Goal: Task Accomplishment & Management: Manage account settings

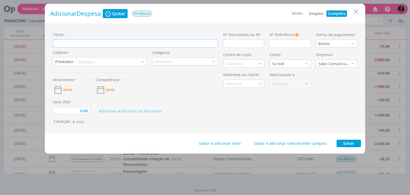
click at [107, 43] on input "Título *" at bounding box center [135, 43] width 165 height 8
type input "F"
type input "0,00"
type input "Fé"
type input "0,00"
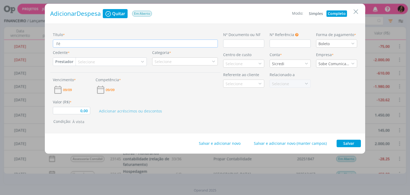
type input "Fér"
type input "0,00"
type input "Féri"
type input "0,00"
type input "Féria"
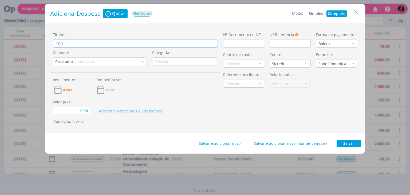
type input "0,00"
type input "Férias"
type input "0,00"
type input "Férias"
type input "0,00"
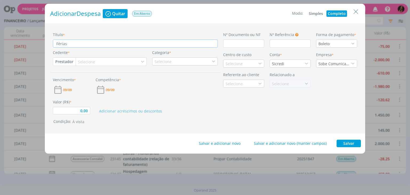
type input "Férias M"
type input "0,00"
type input "Férias Ma"
type input "0,00"
type input "Férias Mar"
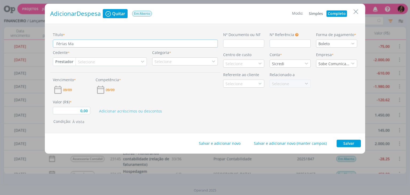
type input "0,00"
type input "Férias Mari"
type input "0,00"
type input "Férias Maria"
type input "0,00"
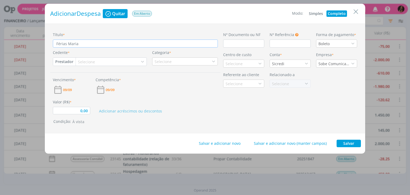
type input "Férias Marian"
type input "0,00"
type input "Férias Mariana"
type input "0,00"
type input "Férias Mariana"
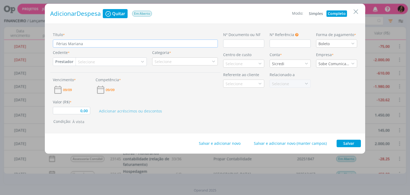
type input "0,00"
type input "Férias Mariana K"
type input "0,00"
type input "Férias Mariana Ko"
type input "0,00"
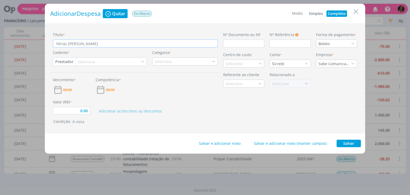
type input "Férias Mariana Koc"
type input "0,00"
type input "Férias Mariana Koch"
type input "0,00"
type input "Férias Mariana Koche"
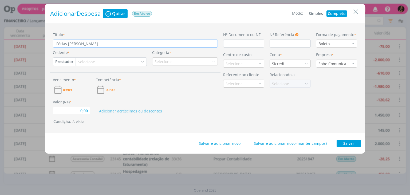
type input "0,00"
type input "Férias Mariana Kochen"
type input "0,00"
type input "Férias Mariana Kochenb"
type input "0,00"
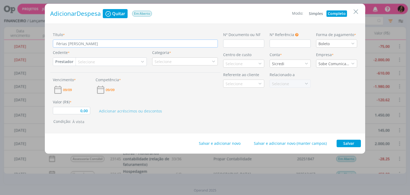
type input "Férias Mariana Kochenbo"
type input "0,00"
type input "Férias Mariana Kochenbot"
type input "0,00"
type input "Férias Mariana Kochenbotg"
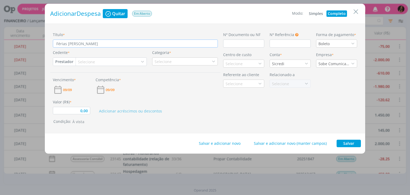
type input "0,00"
type input "Férias Mariana Kochenbotge"
type input "0,00"
type input "Férias Mariana Kochenbotger"
type input "0,00"
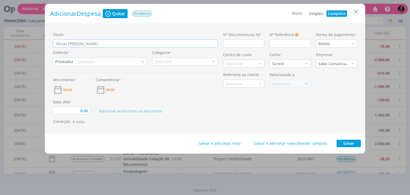
type input "Férias Mariana Kochenbotger"
type input "0,00"
type input "Férias Mariana Kochenbotger -"
type input "0,00"
type input "Férias Mariana Kochenbotger -"
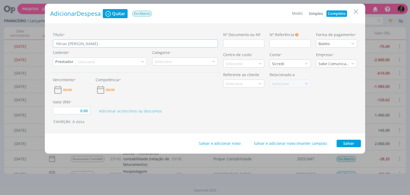
type input "0,00"
type input "Férias Mariana Kochenbotger - 1"
type input "0,00"
type input "Férias Mariana Kochenbotger - 14"
type input "0,00"
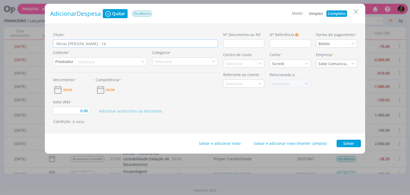
type input "Férias Mariana Kochenbotger - 14"
type input "0,00"
type input "Férias Mariana Kochenbotger - 14 d"
type input "0,00"
type input "Férias Mariana Kochenbotger - 14 di"
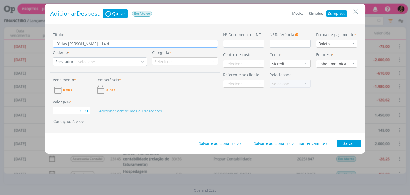
type input "0,00"
type input "Férias Mariana Kochenbotger - 14 dia"
type input "0,00"
type input "Férias Mariana Kochenbotger - 14 dias"
type input "0,00"
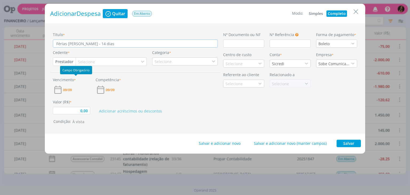
type input "Férias Mariana Kochenbotger - 14 dias"
click at [61, 56] on div "Cedente * Prestador Cliente Fornecedor Veículo Prestador Colaborador Selecione" at bounding box center [99, 58] width 99 height 16
click at [62, 60] on button "Prestador" at bounding box center [64, 62] width 22 height 8
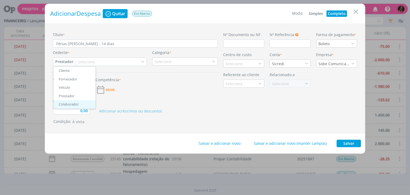
click at [66, 104] on link "Colaborador" at bounding box center [74, 104] width 42 height 9
type input "0,00"
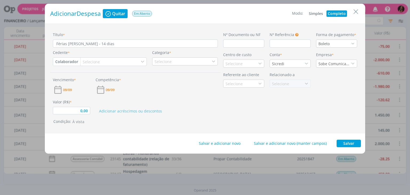
click at [96, 58] on div "Selecione" at bounding box center [114, 62] width 66 height 8
type input "ma"
type input "0,00"
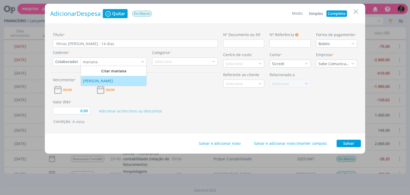
type input "mariana"
click at [102, 79] on div "Mariana Kochenborger" at bounding box center [98, 81] width 31 height 6
type input "0,00"
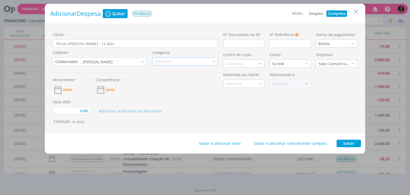
click at [195, 60] on div "Selecione" at bounding box center [185, 61] width 66 height 8
type input "fer"
click at [169, 77] on div "Férias" at bounding box center [185, 78] width 64 height 6
click at [65, 89] on span "09/09" at bounding box center [67, 89] width 9 height 3
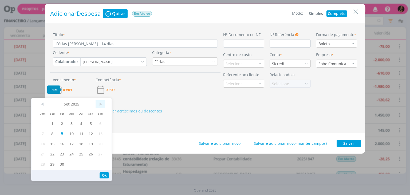
click at [96, 105] on span ">" at bounding box center [101, 104] width 10 height 8
click at [90, 132] on span "10" at bounding box center [91, 133] width 10 height 10
click at [109, 88] on span "09/09" at bounding box center [110, 89] width 9 height 3
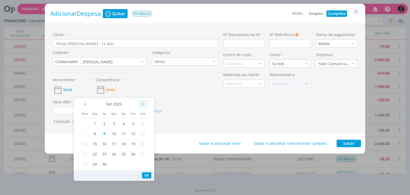
click at [141, 104] on span ">" at bounding box center [143, 104] width 10 height 8
click at [97, 144] on span "13" at bounding box center [95, 143] width 10 height 10
click at [66, 113] on input "0,00" at bounding box center [71, 110] width 37 height 7
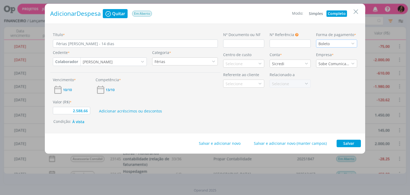
click at [329, 41] on div "Boleto" at bounding box center [324, 44] width 12 height 6
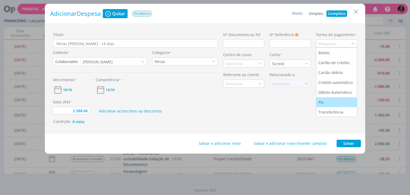
click at [327, 98] on li "Pix" at bounding box center [336, 102] width 41 height 10
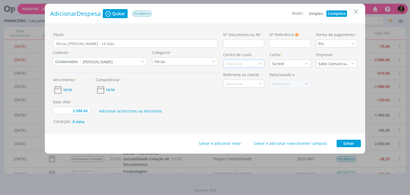
click at [233, 64] on div "Selecione" at bounding box center [234, 64] width 18 height 6
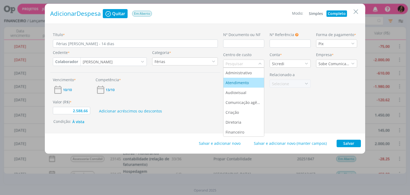
click at [235, 81] on div "Atendimento" at bounding box center [237, 83] width 24 height 6
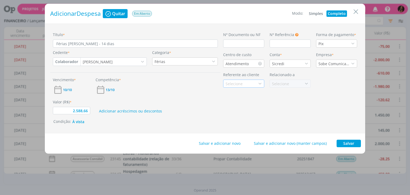
click at [238, 82] on div "Selecione" at bounding box center [234, 84] width 18 height 6
click at [238, 82] on input "dialog" at bounding box center [240, 83] width 35 height 7
click at [345, 144] on button "Salvar" at bounding box center [348, 143] width 24 height 7
type input "2.588,66"
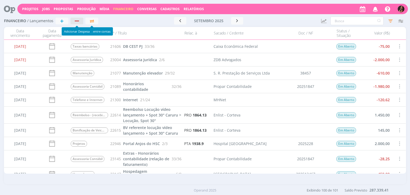
click at [76, 22] on div "button" at bounding box center [77, 20] width 7 height 3
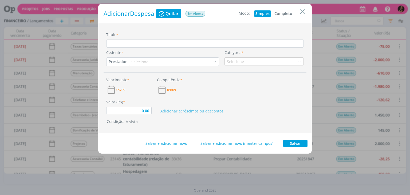
click at [287, 12] on button "Completo" at bounding box center [283, 13] width 21 height 6
type input "0,00"
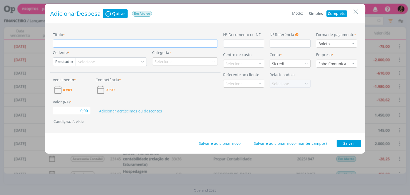
click at [172, 41] on input "Título *" at bounding box center [135, 43] width 165 height 8
type input "C"
type input "0,00"
type input "Ca"
type input "0,00"
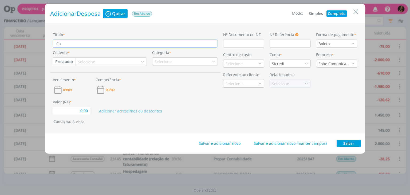
type input "Cap"
type input "0,00"
type input "Capt"
type input "0,00"
type input "Capta"
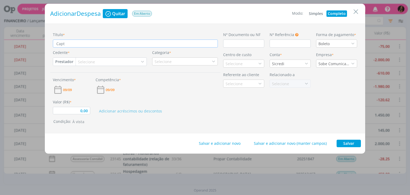
type input "0,00"
type input "Captaç"
type input "0,00"
type input "Captaçõ"
type input "0,00"
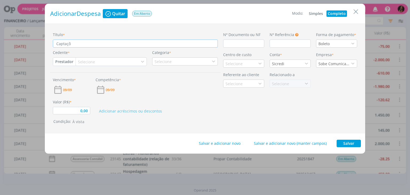
type input "Captaçõe"
type input "0,00"
type input "Captações"
type input "0,00"
type input "Captações"
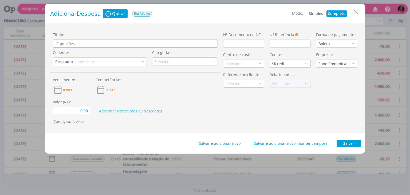
type input "0,00"
type input "Captações m"
type input "0,00"
type input "Captações mê"
type input "0,00"
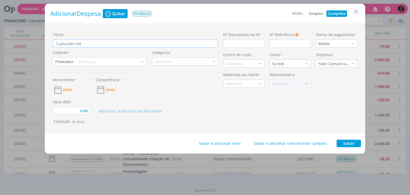
type input "Captações mês"
type input "0,00"
type input "Captações mês"
type input "0,00"
type input "Captações mês a"
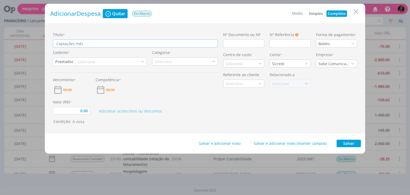
type input "0,00"
type input "Captações mês ag"
type input "0,00"
type input "Captações mês ago"
type input "0,00"
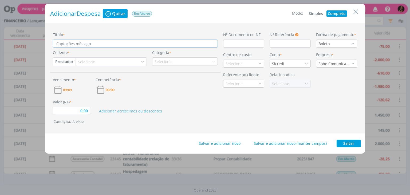
type input "Captações mês agos"
type input "0,00"
type input "Captações mês agost"
type input "0,00"
type input "Captações mês agosto"
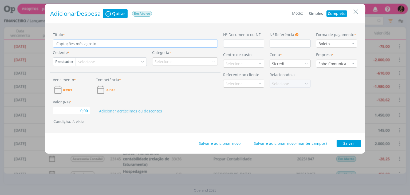
type input "0,00"
type input "Captações mês agosto"
type input "0,00"
click at [58, 44] on input "Captações mês agosto" at bounding box center [135, 43] width 165 height 8
type input "ACaptações mês agosto"
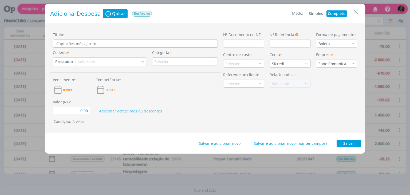
type input "0,00"
type input "AlCaptações mês agosto"
type input "0,00"
type input "AluCaptações mês agosto"
type input "0,00"
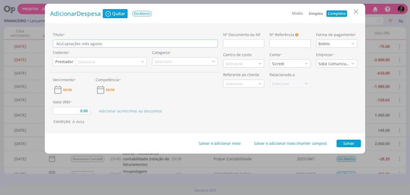
type input "AlugCaptações mês agosto"
type input "0,00"
type input "AluguCaptações mês agosto"
type input "0,00"
type input "AlugueCaptações mês agosto"
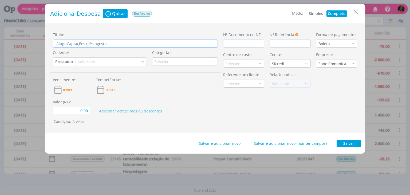
type input "0,00"
type input "AluguelCaptações mês agosto"
type input "0,00"
type input "Aluguel Captações mês agosto"
type input "0,00"
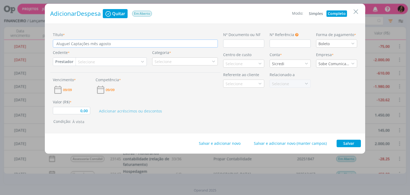
type input "Aluguel dCaptações mês agosto"
type input "0,00"
type input "Aluguel deCaptações mês agosto"
type input "0,00"
type input "Aluguel de Captações mês agosto"
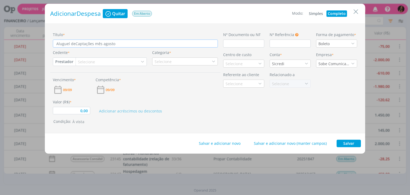
type input "0,00"
type input "Aluguel de eCaptações mês agosto"
type input "0,00"
type input "Aluguel de eqCaptações mês agosto"
type input "0,00"
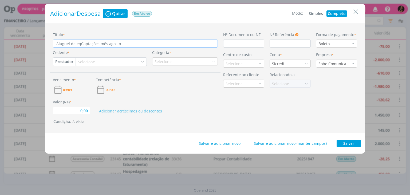
type input "Aluguel de equCaptações mês agosto"
type input "0,00"
type input "Aluguel de equiCaptações mês agosto"
type input "0,00"
type input "Aluguel de equipCaptações mês agosto"
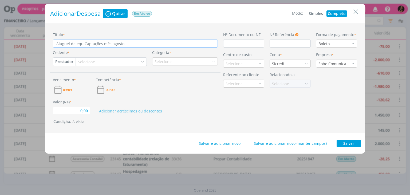
type input "0,00"
type input "Aluguel de equipaCaptações mês agosto"
type input "0,00"
type input "Aluguel de equipamCaptações mês agosto"
type input "0,00"
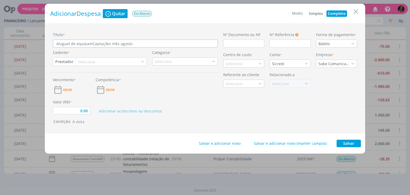
type input "Aluguel de equipameCaptações mês agosto"
type input "0,00"
type input "Aluguel de equipamenCaptações mês agosto"
type input "0,00"
type input "Aluguel de equipamentCaptações mês agosto"
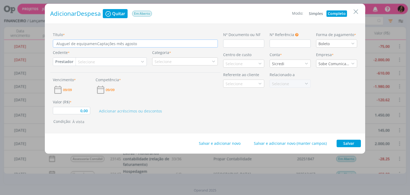
type input "0,00"
type input "Aluguel de equipamentoCaptações mês agosto"
type input "0,00"
type input "Aluguel de equipamentosCaptações mês agosto"
type input "0,00"
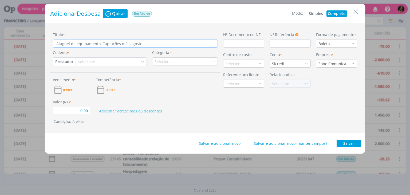
type input "Aluguel de equipamentos Captações mês agosto"
type input "0,00"
type input "Aluguel de equipamentos Captações mês agosto"
type input "0,00"
type input "Aluguel de equipamentos -Captações mês agosto"
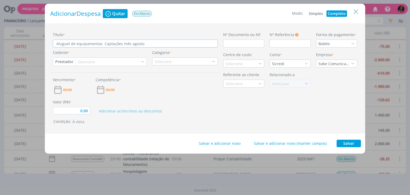
type input "0,00"
type input "Aluguel de equipamentos - Captações mês agosto"
type input "0,00"
type input "Aluguel de equipamentos - Captações mês agosto"
click at [85, 63] on div "Selecione" at bounding box center [87, 62] width 18 height 6
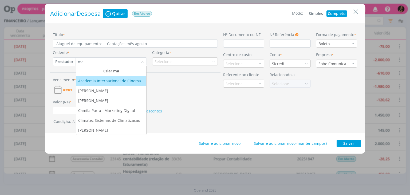
type input "m"
type input "a"
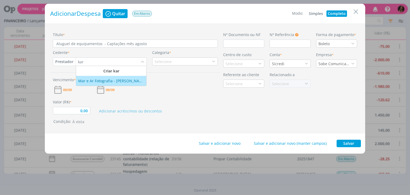
type input "kar"
click at [111, 80] on div "Mar e Ar Fotografia - Karina de Araújo" at bounding box center [111, 81] width 66 height 6
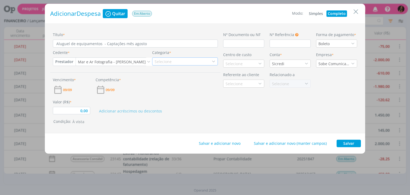
click at [163, 62] on div "Selecione" at bounding box center [163, 62] width 18 height 6
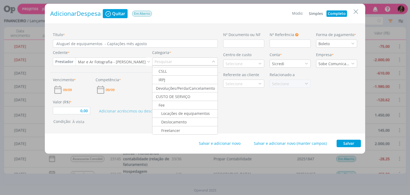
scroll to position [53, 0]
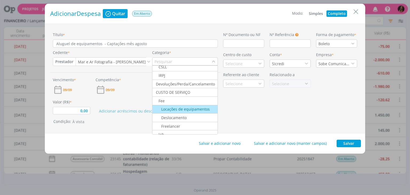
click at [184, 109] on div "Locações de equipamentos" at bounding box center [181, 109] width 57 height 6
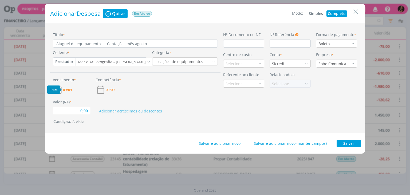
click at [68, 90] on span "09/09" at bounding box center [67, 89] width 9 height 3
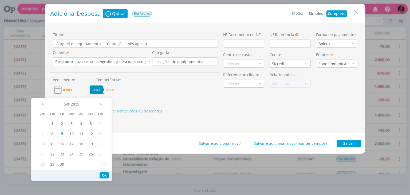
click at [108, 88] on span "09/09" at bounding box center [110, 89] width 9 height 3
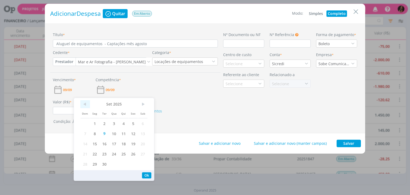
click at [85, 104] on span "<" at bounding box center [85, 104] width 10 height 8
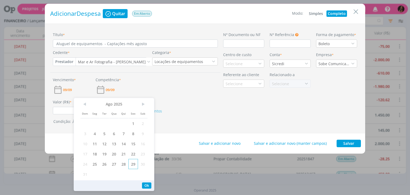
click at [133, 164] on span "29" at bounding box center [133, 164] width 10 height 10
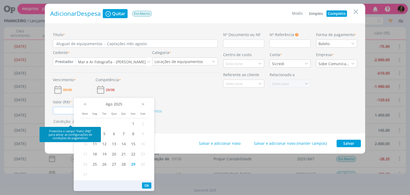
click at [69, 111] on input "0,00" at bounding box center [71, 110] width 37 height 7
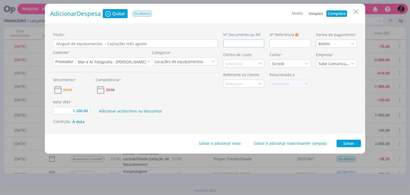
click at [233, 44] on input "dialog" at bounding box center [243, 43] width 41 height 8
type input "1.200,00"
type input "5"
type input "1.200,00"
type input "59"
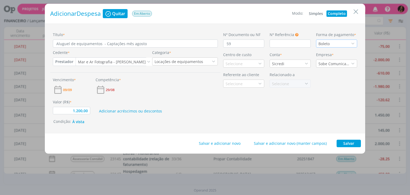
click at [344, 41] on div "Boleto" at bounding box center [336, 43] width 41 height 8
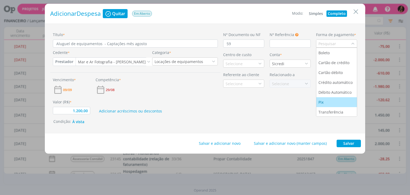
click at [324, 101] on div "Pix" at bounding box center [321, 102] width 6 height 6
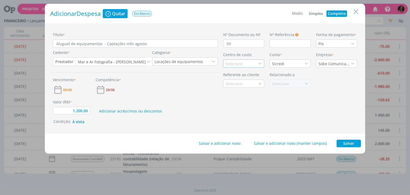
click at [248, 62] on div "Selecione" at bounding box center [243, 64] width 41 height 8
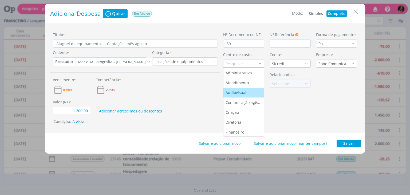
click at [240, 90] on div "Audiovisual" at bounding box center [236, 93] width 22 height 6
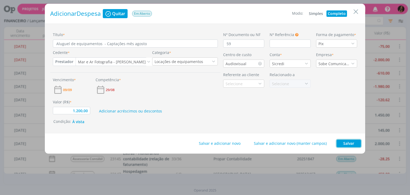
click at [348, 142] on button "Salvar" at bounding box center [348, 143] width 24 height 7
type input "1.200,00"
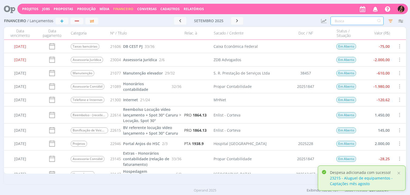
click at [342, 19] on input "text" at bounding box center [356, 21] width 53 height 9
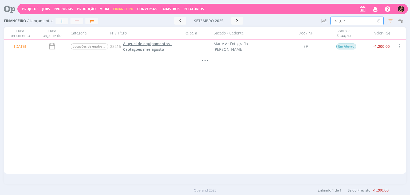
type input "aluguel"
click at [138, 47] on span "Aluguel de equipamentos - Captações mês agosto" at bounding box center [147, 46] width 49 height 11
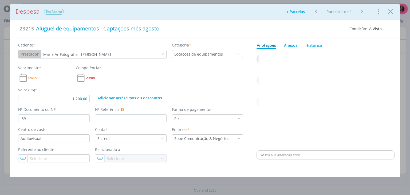
type input "1.200,00"
click at [286, 155] on p "dialog" at bounding box center [325, 154] width 129 height 5
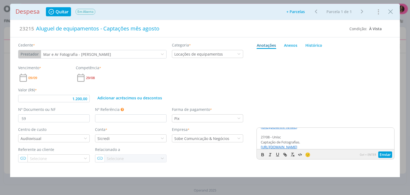
scroll to position [98, 0]
click at [382, 154] on button "Enviar" at bounding box center [385, 154] width 14 height 6
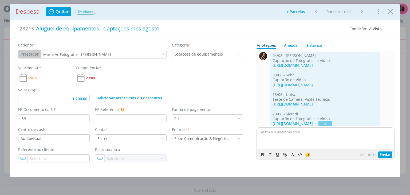
scroll to position [0, 0]
drag, startPoint x: 392, startPoint y: 15, endPoint x: 367, endPoint y: 30, distance: 28.6
click at [391, 15] on button "Close" at bounding box center [390, 11] width 8 height 9
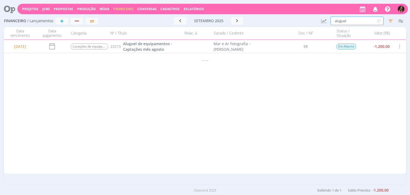
drag, startPoint x: 352, startPoint y: 19, endPoint x: 295, endPoint y: 23, distance: 57.2
click at [295, 23] on div "Financeiro / Lançamentos + Ir para mês atual setembro 2025 < 2025 > Janeiro Fev…" at bounding box center [205, 21] width 402 height 12
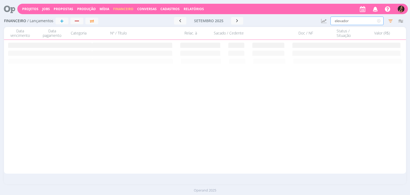
type input "elevador"
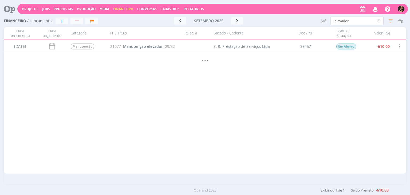
click at [126, 45] on span "Manutenção elevador" at bounding box center [143, 46] width 40 height 5
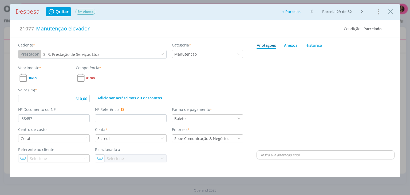
click at [361, 10] on icon "dialog" at bounding box center [362, 11] width 7 height 6
type input "610,00"
click at [70, 120] on input "dialog" at bounding box center [54, 118] width 72 height 8
type input "610,00"
type input "38879"
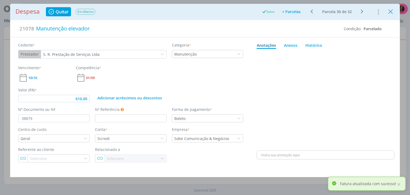
type input "610,00"
click at [389, 9] on icon "Close" at bounding box center [390, 12] width 8 height 8
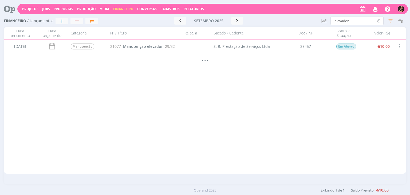
click at [380, 20] on icon at bounding box center [378, 21] width 7 height 9
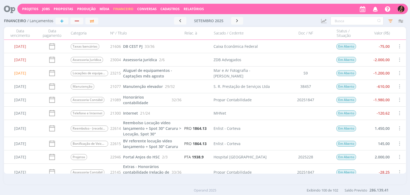
click at [121, 7] on span "Financeiro" at bounding box center [123, 9] width 20 height 5
click at [115, 33] on link "Contas" at bounding box center [123, 36] width 45 height 8
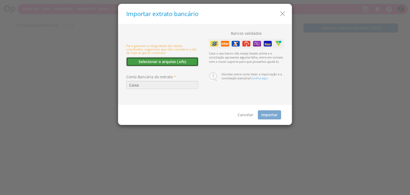
click at [160, 62] on button "Selecionar o arquivo (.ofx)" at bounding box center [162, 61] width 72 height 9
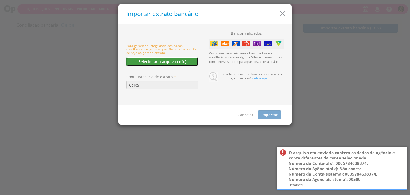
click at [187, 62] on button "Selecionar o arquivo (.ofx)" at bounding box center [162, 61] width 72 height 9
click at [280, 13] on icon "button" at bounding box center [283, 14] width 8 height 8
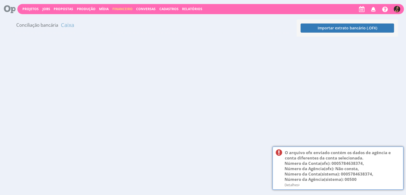
click at [118, 5] on div "Projetos Jobs Propostas Produção Mídia Financeiro Conversas Cadastros Relatório…" at bounding box center [210, 9] width 386 height 10
click at [118, 8] on span "Financeiro" at bounding box center [122, 9] width 20 height 5
drag, startPoint x: 112, startPoint y: 32, endPoint x: 110, endPoint y: 36, distance: 4.2
click at [112, 32] on link "Contas" at bounding box center [123, 34] width 45 height 8
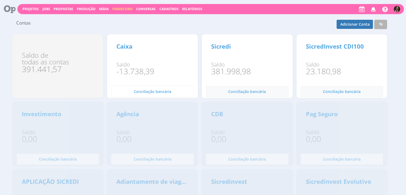
click at [152, 96] on button "Conciliação bancária 0" at bounding box center [152, 91] width 83 height 11
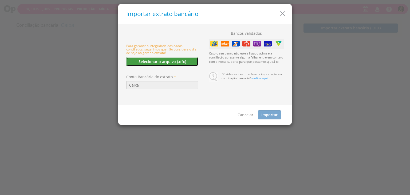
click at [155, 64] on button "Selecionar o arquivo (.ofx)" at bounding box center [162, 61] width 72 height 9
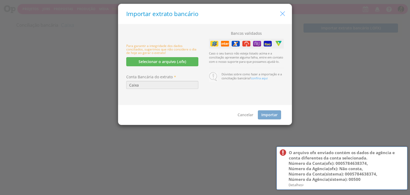
click at [283, 13] on icon "button" at bounding box center [283, 14] width 8 height 8
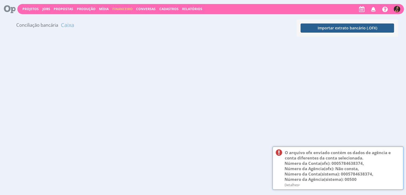
click at [325, 27] on button "Importar extrato bancário (.OFX)" at bounding box center [346, 27] width 93 height 9
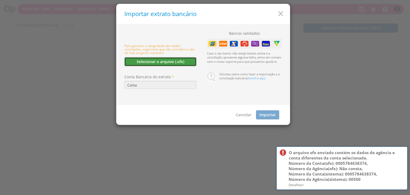
click at [165, 63] on button "Selecionar o arquivo (.ofx)" at bounding box center [160, 61] width 72 height 9
click at [402, 153] on icon at bounding box center [402, 152] width 3 height 4
drag, startPoint x: 403, startPoint y: 152, endPoint x: 393, endPoint y: 142, distance: 14.7
click at [403, 152] on icon at bounding box center [402, 152] width 3 height 4
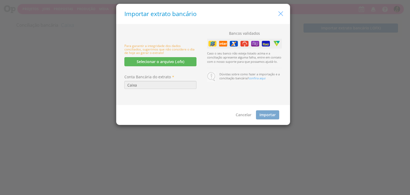
click at [279, 14] on icon "button" at bounding box center [281, 14] width 8 height 8
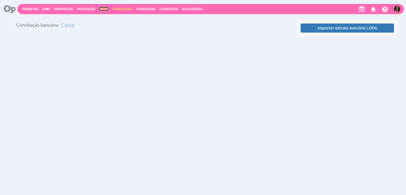
click at [104, 7] on link "Mídia" at bounding box center [104, 9] width 10 height 5
click at [115, 8] on span "Financeiro" at bounding box center [122, 9] width 20 height 5
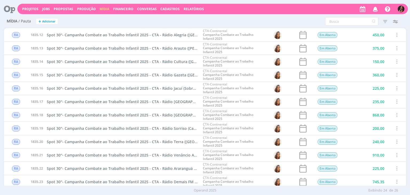
click at [123, 6] on div "Projetos Jobs Propostas Produção Mídia Financeiro Conversas Cadastros Relatório…" at bounding box center [212, 9] width 390 height 10
click at [123, 9] on span "Financeiro" at bounding box center [123, 9] width 20 height 5
click at [116, 34] on link "Contas" at bounding box center [123, 36] width 45 height 8
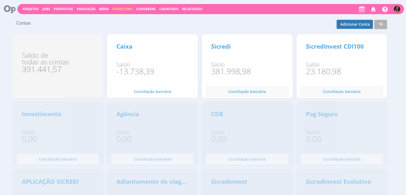
click at [154, 89] on span "Conciliação bancária" at bounding box center [153, 91] width 38 height 5
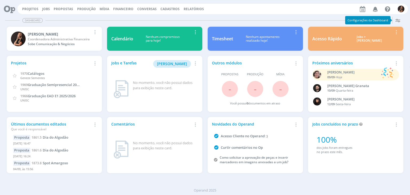
click at [399, 9] on img "button" at bounding box center [401, 9] width 7 height 7
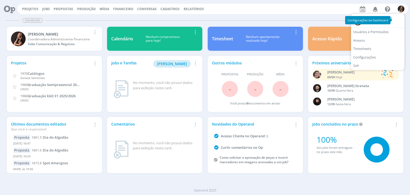
drag, startPoint x: 372, startPoint y: 57, endPoint x: 368, endPoint y: 56, distance: 3.7
click at [372, 57] on link "Configurações" at bounding box center [377, 57] width 53 height 9
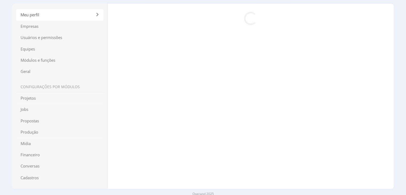
scroll to position [31, 0]
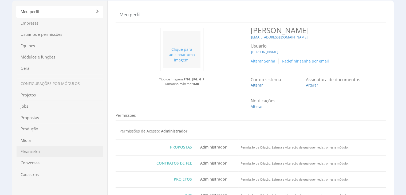
click at [47, 153] on span "Financeiro" at bounding box center [59, 151] width 87 height 11
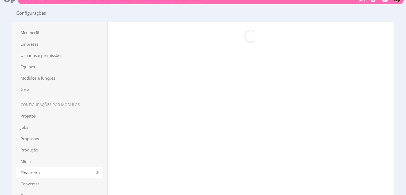
scroll to position [0, 0]
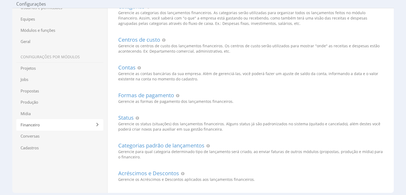
scroll to position [53, 0]
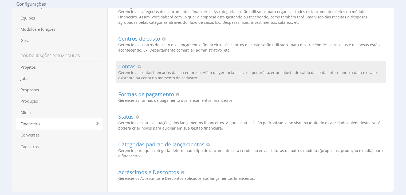
click at [129, 68] on h2 "Contas" at bounding box center [250, 67] width 265 height 6
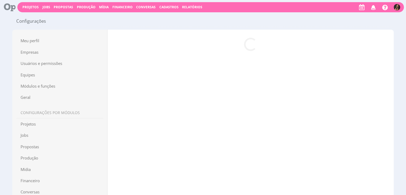
scroll to position [0, 0]
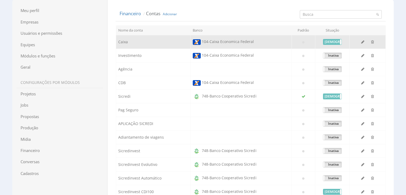
scroll to position [21, 0]
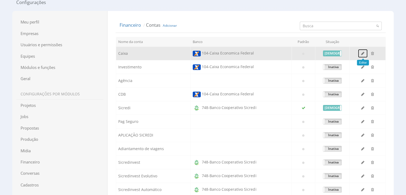
click at [365, 53] on button "button" at bounding box center [363, 53] width 10 height 9
type input "Caixa"
select select "5"
type input "00500"
type input "0005784638374"
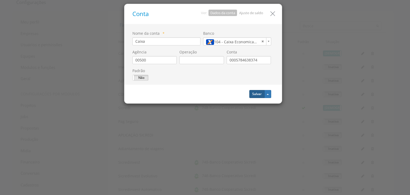
click at [255, 95] on button "Salvar" at bounding box center [256, 94] width 15 height 8
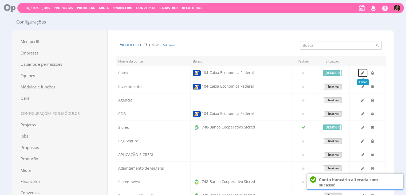
scroll to position [0, 0]
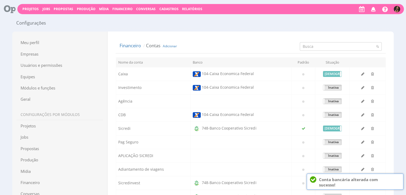
click at [119, 10] on span "Financeiro" at bounding box center [122, 9] width 20 height 5
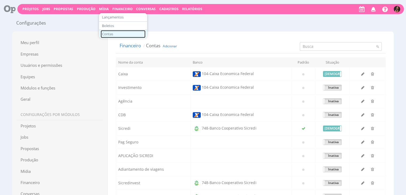
click at [112, 31] on link "Contas" at bounding box center [123, 34] width 45 height 8
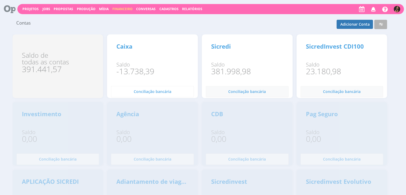
click at [157, 92] on span "Conciliação bancária" at bounding box center [153, 91] width 38 height 5
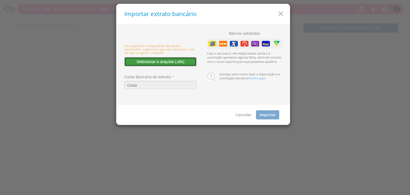
click at [145, 60] on button "Selecionar o arquivo (.ofx)" at bounding box center [160, 61] width 72 height 9
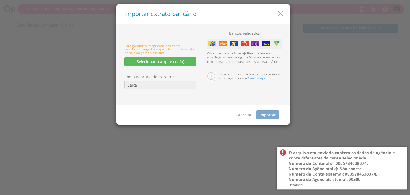
click at [277, 11] on icon "button" at bounding box center [281, 14] width 8 height 8
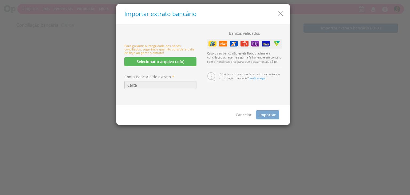
click at [177, 66] on div at bounding box center [161, 70] width 75 height 8
click at [177, 63] on button "Selecionar o arquivo (.ofx)" at bounding box center [160, 61] width 72 height 9
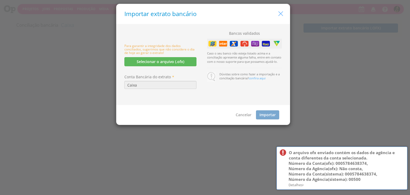
click at [283, 12] on icon "button" at bounding box center [281, 14] width 8 height 8
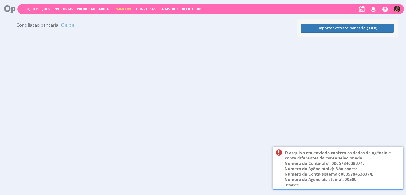
click at [400, 7] on div "Projetos Jobs Propostas Produção Mídia Financeiro Conversas Cadastros Relatório…" at bounding box center [210, 9] width 386 height 10
click at [397, 7] on img at bounding box center [397, 9] width 6 height 6
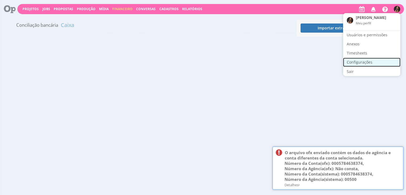
click at [361, 61] on link "Configurações" at bounding box center [371, 62] width 57 height 9
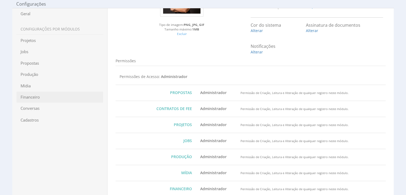
click at [32, 94] on span "Financeiro" at bounding box center [59, 96] width 87 height 11
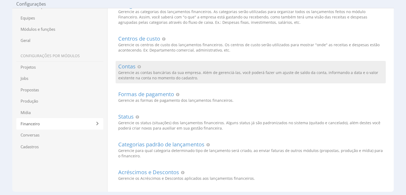
click at [129, 67] on h2 "Contas" at bounding box center [250, 67] width 265 height 6
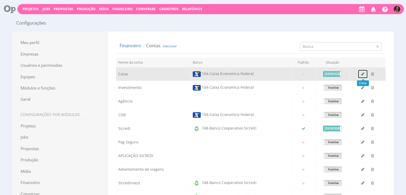
click at [361, 73] on button "button" at bounding box center [363, 73] width 10 height 9
type input "Caixa"
select select "5"
type input "00500"
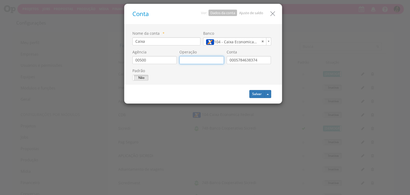
click at [214, 59] on input "text" at bounding box center [201, 60] width 45 height 8
click at [255, 60] on input "0005784638374" at bounding box center [249, 60] width 45 height 8
type input "000578463837-4"
click at [256, 92] on button "Salvar" at bounding box center [256, 94] width 15 height 8
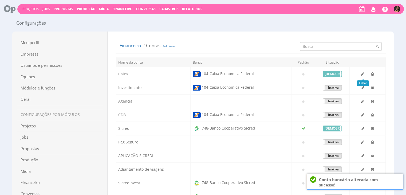
click at [118, 9] on span "Financeiro" at bounding box center [122, 9] width 20 height 5
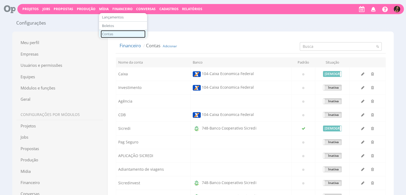
click at [110, 34] on link "Contas" at bounding box center [123, 34] width 45 height 8
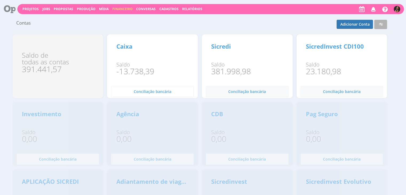
click at [144, 89] on span "Conciliação bancária" at bounding box center [153, 91] width 38 height 5
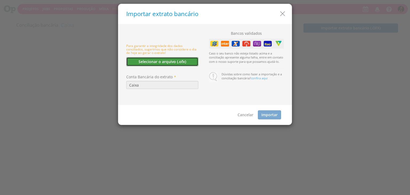
click at [159, 59] on button "Selecionar o arquivo (.ofx)" at bounding box center [162, 61] width 72 height 9
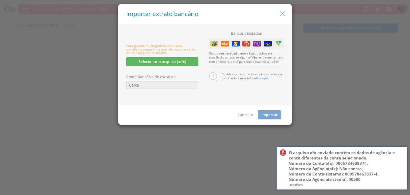
click at [283, 14] on icon "button" at bounding box center [283, 14] width 8 height 8
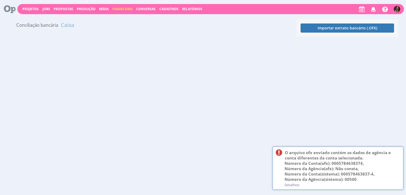
click at [397, 8] on img at bounding box center [397, 9] width 6 height 6
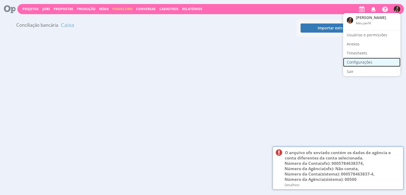
click at [362, 60] on link "Configurações" at bounding box center [371, 62] width 57 height 9
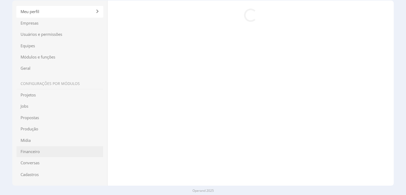
click at [39, 151] on span "Financeiro" at bounding box center [59, 151] width 87 height 11
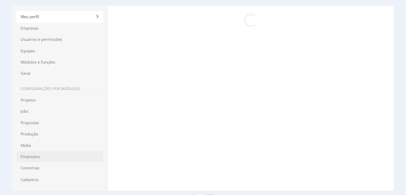
click at [31, 150] on div "Meu perfil Empresas Usuários e permissões Acesso Cliente Equipes Módulos e funç…" at bounding box center [59, 98] width 87 height 174
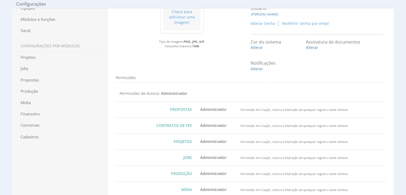
scroll to position [80, 0]
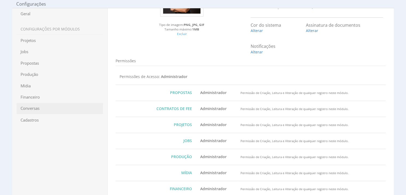
click at [27, 107] on span "Conversas" at bounding box center [59, 107] width 87 height 11
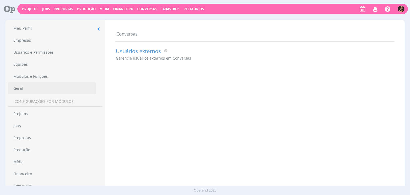
scroll to position [39, 0]
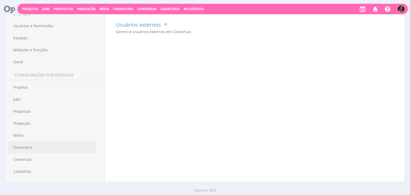
click at [23, 148] on link "Financeiro" at bounding box center [52, 147] width 88 height 12
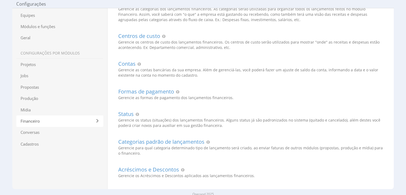
scroll to position [61, 0]
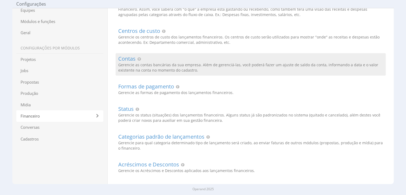
click at [125, 57] on h2 "Contas" at bounding box center [250, 59] width 265 height 6
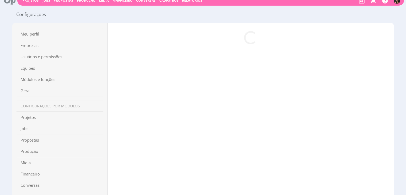
scroll to position [0, 0]
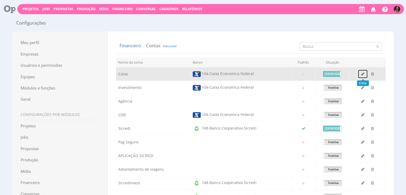
click at [364, 73] on icon "button" at bounding box center [362, 74] width 3 height 4
type input "Caixa"
select select "5"
type input "00500"
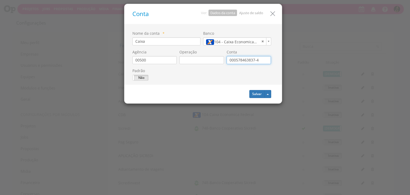
drag, startPoint x: 256, startPoint y: 59, endPoint x: 279, endPoint y: 59, distance: 22.1
click at [257, 59] on input "000578463837-4" at bounding box center [249, 60] width 45 height 8
type input "0005784638374"
click at [255, 96] on button "Salvar" at bounding box center [256, 94] width 15 height 8
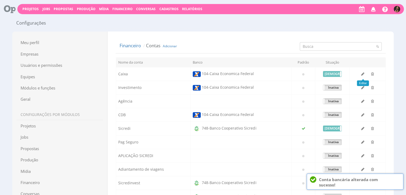
click at [118, 9] on span "Financeiro" at bounding box center [122, 9] width 20 height 5
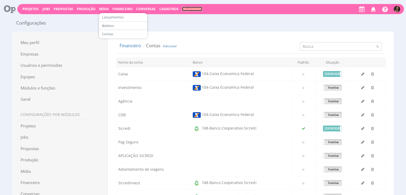
click at [187, 8] on link "Relatórios" at bounding box center [192, 9] width 20 height 5
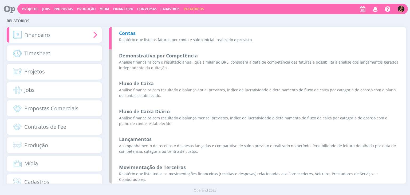
click at [126, 35] on b "Contas" at bounding box center [127, 33] width 17 height 6
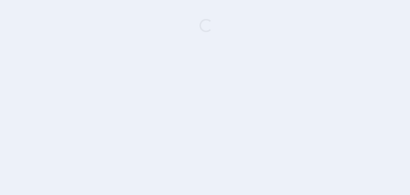
type input "[DATE] - [DATE]"
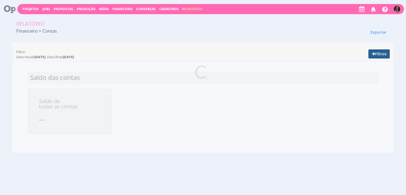
click at [382, 54] on button "Filtros" at bounding box center [378, 53] width 21 height 9
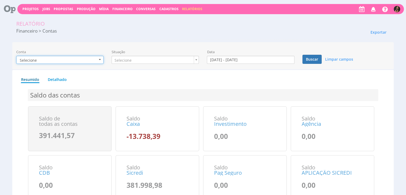
click at [83, 59] on button "Selecione" at bounding box center [59, 60] width 87 height 8
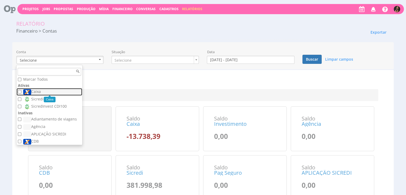
click at [44, 91] on label "Caixa" at bounding box center [50, 92] width 54 height 6
click at [21, 91] on input "Caixa" at bounding box center [19, 91] width 3 height 3
checkbox input "true"
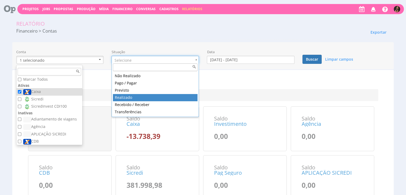
drag, startPoint x: 137, startPoint y: 96, endPoint x: 173, endPoint y: 78, distance: 40.7
type input "realizado"
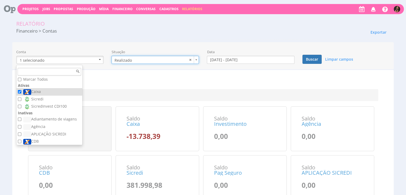
click at [243, 55] on div "Data 01/09/2025 - 30/09/2025 O filtro máximo permitido é um ano" at bounding box center [250, 56] width 87 height 14
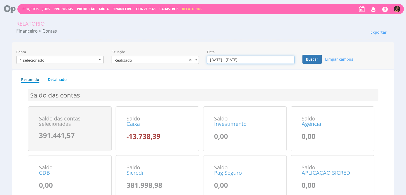
click at [242, 57] on input "01/09/2025 - 30/09/2025" at bounding box center [250, 60] width 87 height 8
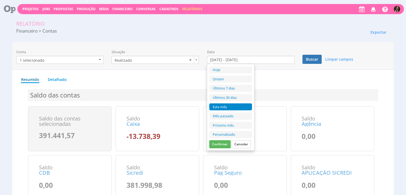
click at [227, 117] on li "Mês passado" at bounding box center [230, 115] width 43 height 7
type input "01/08/2025 - 31/08/2025"
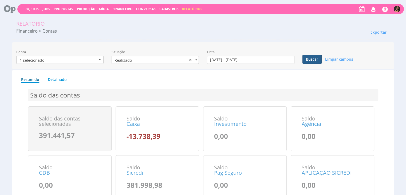
click at [311, 57] on button "Buscar" at bounding box center [311, 59] width 19 height 9
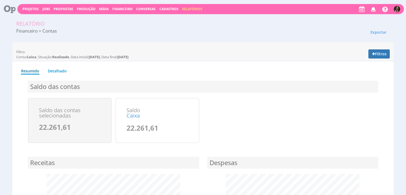
click at [71, 78] on div "Saldo das contas Saldo das contas selecionadas 22.261,61 Saldo Caixa 22.261,61" at bounding box center [203, 116] width 359 height 76
click at [60, 69] on link "Detalhado" at bounding box center [56, 69] width 19 height 8
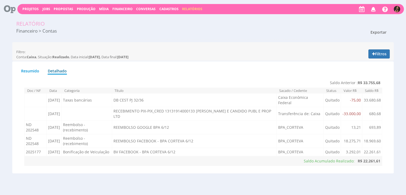
click at [371, 33] on span "Exportar" at bounding box center [378, 32] width 16 height 5
drag, startPoint x: 334, startPoint y: 32, endPoint x: 358, endPoint y: 40, distance: 25.7
click at [334, 32] on div "Exportar Excel PDF Imprimir" at bounding box center [345, 32] width 95 height 9
click at [373, 54] on icon "button" at bounding box center [373, 54] width 3 height 4
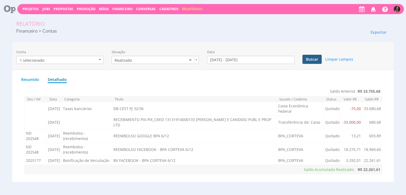
click at [310, 57] on button "Buscar" at bounding box center [311, 59] width 19 height 9
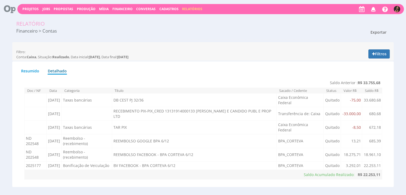
click at [377, 31] on span "Exportar" at bounding box center [378, 32] width 16 height 5
click at [355, 42] on link "Excel" at bounding box center [368, 42] width 42 height 7
click at [259, 41] on div "Relatório Financeiro > Contas Exportar Excel PDF Imprimir Filtro: Conta: Caixa …" at bounding box center [203, 101] width 406 height 173
click at [374, 33] on span "Exportar" at bounding box center [378, 32] width 16 height 5
click at [357, 48] on link "PDF" at bounding box center [368, 49] width 42 height 7
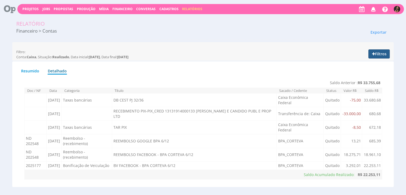
click at [381, 53] on button "Filtros" at bounding box center [378, 53] width 21 height 9
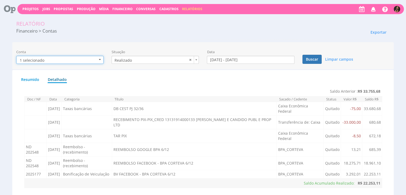
click at [82, 60] on button "1 selecionado" at bounding box center [59, 60] width 87 height 8
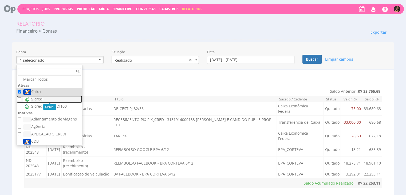
click at [33, 96] on label "Sicredi" at bounding box center [50, 99] width 54 height 6
click at [21, 97] on input "Sicredi" at bounding box center [19, 98] width 3 height 3
checkbox input "true"
click at [34, 94] on label "Caixa" at bounding box center [50, 92] width 54 height 6
click at [21, 93] on input "Caixa" at bounding box center [19, 91] width 3 height 3
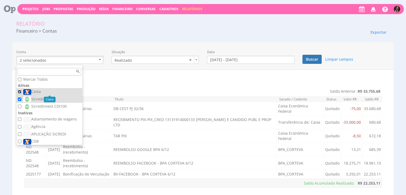
checkbox input "false"
click at [318, 57] on button "Buscar" at bounding box center [311, 59] width 19 height 9
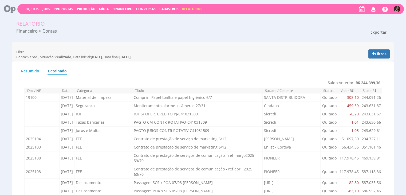
click at [380, 32] on span "Exportar" at bounding box center [378, 32] width 16 height 5
click at [356, 42] on link "Excel" at bounding box center [368, 42] width 42 height 7
click at [274, 37] on div "Relatório Financeiro > Contas Exportar Excel PDF Imprimir" at bounding box center [203, 28] width 382 height 22
click at [374, 32] on span "Exportar" at bounding box center [378, 32] width 16 height 5
click at [363, 48] on link "PDF" at bounding box center [368, 49] width 42 height 7
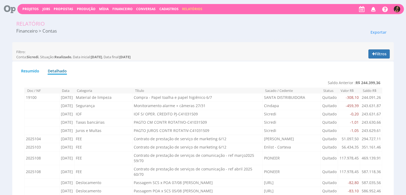
click at [267, 28] on div "Financeiro > Contas" at bounding box center [155, 31] width 286 height 6
click at [122, 8] on span "Financeiro" at bounding box center [122, 9] width 20 height 5
click at [121, 16] on link "Lançamentos" at bounding box center [123, 17] width 45 height 8
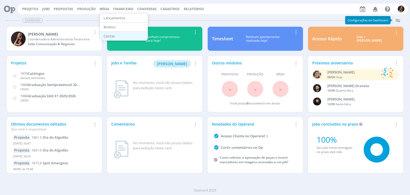
click at [120, 36] on link "Contas" at bounding box center [123, 36] width 45 height 8
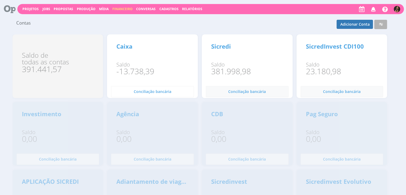
click at [157, 89] on span "Conciliação bancária" at bounding box center [153, 91] width 38 height 5
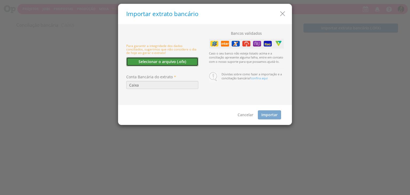
click at [152, 60] on button "Selecionar o arquivo (.ofx)" at bounding box center [162, 61] width 72 height 9
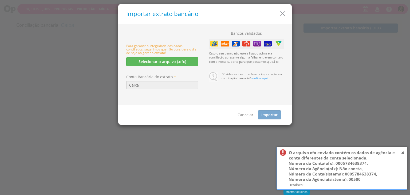
click at [295, 185] on small "Detalhes" at bounding box center [295, 184] width 15 height 5
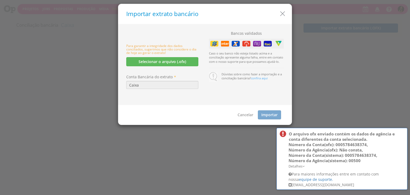
drag, startPoint x: 401, startPoint y: 134, endPoint x: 402, endPoint y: 126, distance: 7.5
click at [400, 133] on div "O arquivo ofx enviado contém os dados de agência e conta diferentes da conta se…" at bounding box center [341, 159] width 131 height 62
click at [278, 14] on h5 "Importar extrato bancário" at bounding box center [206, 14] width 161 height 7
click at [283, 15] on icon "button" at bounding box center [283, 14] width 8 height 8
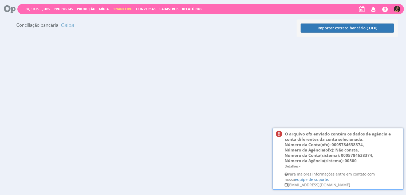
click at [398, 6] on img at bounding box center [397, 9] width 6 height 6
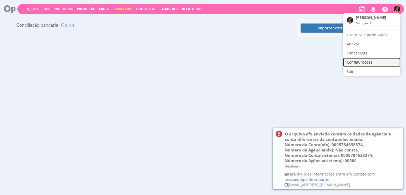
click at [355, 63] on link "Configurações" at bounding box center [371, 62] width 57 height 9
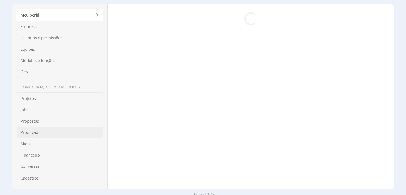
scroll to position [31, 0]
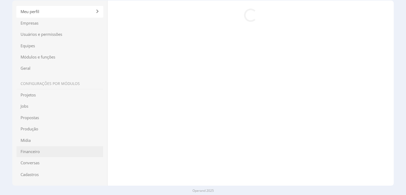
click at [28, 150] on span "Financeiro" at bounding box center [59, 151] width 87 height 11
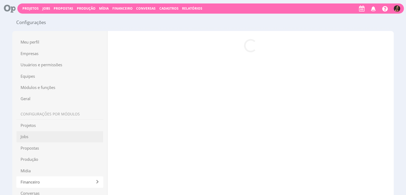
scroll to position [0, 0]
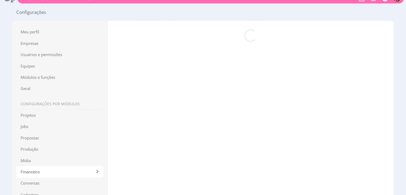
scroll to position [31, 0]
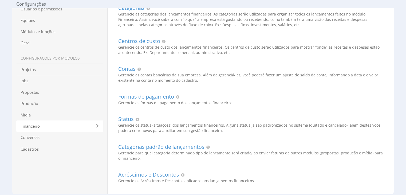
scroll to position [53, 0]
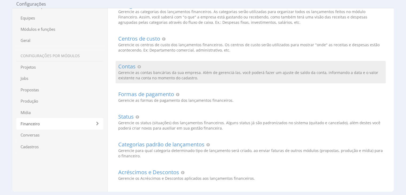
click at [132, 67] on h2 "Contas" at bounding box center [250, 67] width 265 height 6
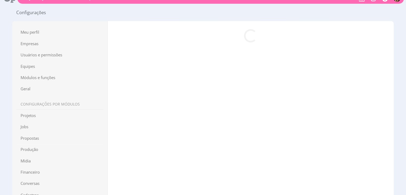
scroll to position [0, 0]
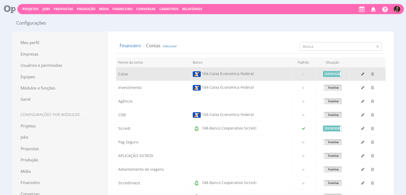
click at [358, 74] on td at bounding box center [368, 74] width 36 height 14
click at [362, 72] on icon "button" at bounding box center [362, 74] width 3 height 4
type input "Caixa"
select select "5"
type input "00500"
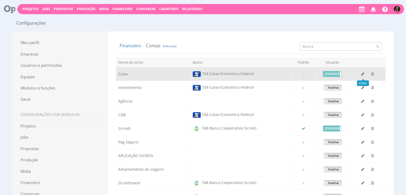
type input "0005784638374"
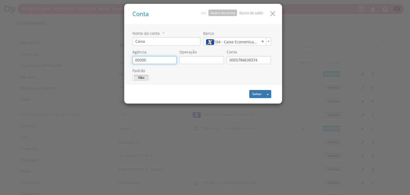
drag, startPoint x: 158, startPoint y: 60, endPoint x: 102, endPoint y: 59, distance: 56.0
click at [102, 59] on div "Conta Ver: Dados da conta Ajuste de saldo Nome da conta * Caixa Banco" at bounding box center [205, 97] width 410 height 195
click at [256, 92] on button "Salvar" at bounding box center [256, 94] width 15 height 8
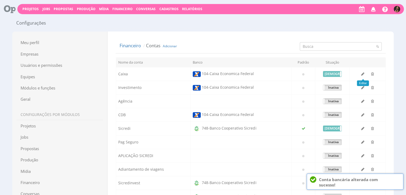
click at [121, 6] on div "Projetos Jobs Propostas Produção Mídia Financeiro Conversas Cadastros Relatório…" at bounding box center [210, 9] width 386 height 10
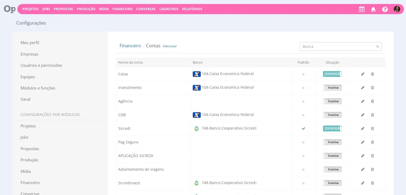
click at [121, 7] on span "Financeiro" at bounding box center [122, 9] width 20 height 5
click at [104, 34] on link "Contas" at bounding box center [123, 34] width 45 height 8
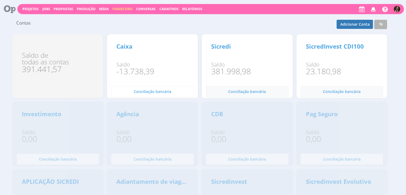
click at [150, 92] on span "Conciliação bancária" at bounding box center [153, 91] width 38 height 5
drag, startPoint x: 151, startPoint y: 95, endPoint x: 146, endPoint y: 91, distance: 6.3
click at [151, 95] on button "Conciliação bancária 0" at bounding box center [152, 91] width 83 height 11
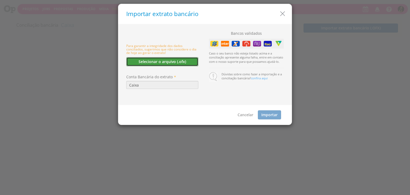
click at [153, 62] on button "Selecionar o arquivo (.ofx)" at bounding box center [162, 61] width 72 height 9
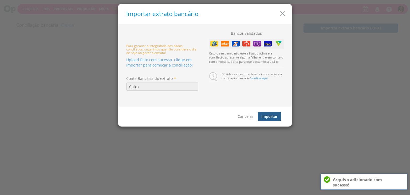
click at [267, 114] on button "Importar" at bounding box center [269, 116] width 23 height 9
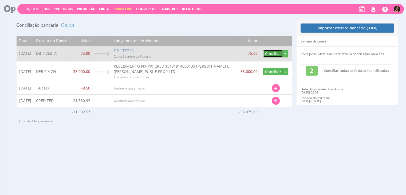
click at [268, 54] on button "Conciliar" at bounding box center [272, 54] width 19 height 8
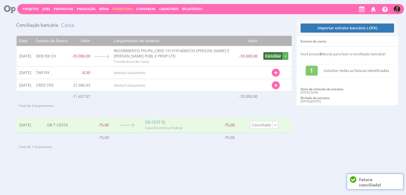
click at [268, 54] on button "Conciliar" at bounding box center [272, 56] width 19 height 8
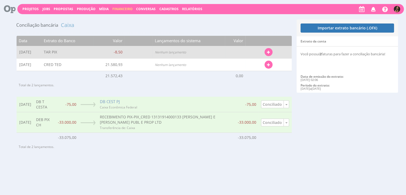
click at [272, 56] on div "Localizar Fatura Despesa Transferência" at bounding box center [268, 52] width 8 height 8
click at [266, 51] on button "button" at bounding box center [268, 52] width 8 height 8
drag, startPoint x: 255, startPoint y: 58, endPoint x: 188, endPoint y: 50, distance: 67.7
click at [255, 59] on link "Localizar Fatura" at bounding box center [251, 61] width 42 height 7
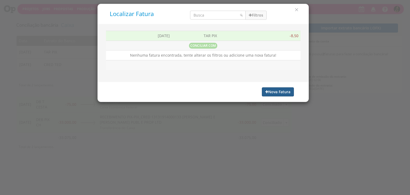
click at [267, 90] on icon "button" at bounding box center [266, 92] width 3 height 4
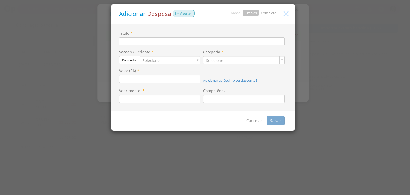
click at [282, 11] on icon "button" at bounding box center [286, 14] width 8 height 8
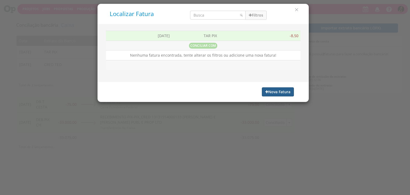
click at [278, 89] on button "Nova Fatura" at bounding box center [278, 91] width 32 height 9
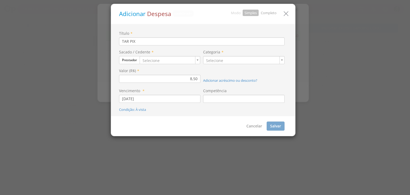
click at [268, 11] on link "Completo" at bounding box center [269, 12] width 16 height 5
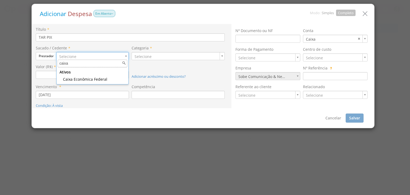
type input "caixa"
type input "17"
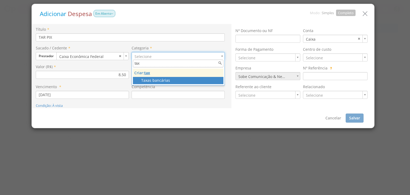
type input "tax"
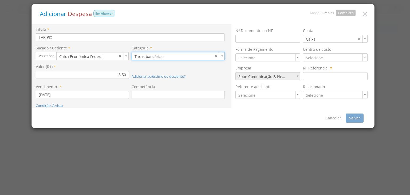
type input "120"
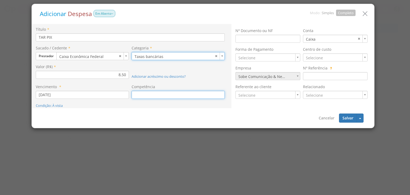
click at [159, 91] on input at bounding box center [178, 95] width 93 height 8
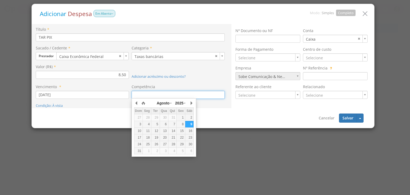
drag, startPoint x: 136, startPoint y: 105, endPoint x: 149, endPoint y: 112, distance: 15.1
click at [137, 105] on button "button" at bounding box center [136, 103] width 5 height 8
click at [155, 130] on div "12" at bounding box center [155, 131] width 8 height 5
type input "[DATE]"
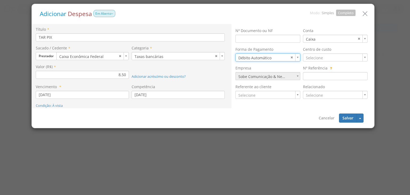
type input "7"
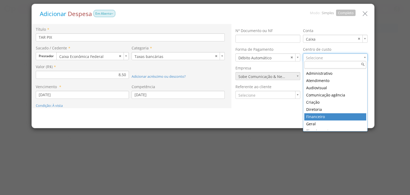
drag, startPoint x: 308, startPoint y: 118, endPoint x: 314, endPoint y: 119, distance: 5.4
type input "17"
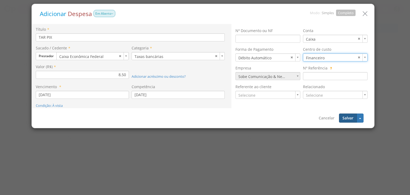
click at [343, 118] on button "Salvar" at bounding box center [348, 117] width 18 height 9
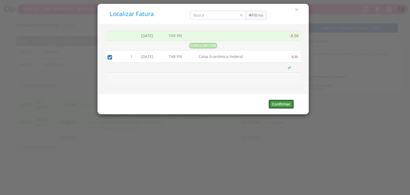
click at [279, 104] on button "Confirmar" at bounding box center [280, 104] width 25 height 9
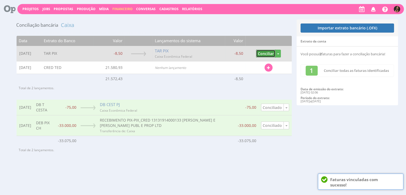
click at [269, 52] on button "Conciliar" at bounding box center [265, 54] width 19 height 8
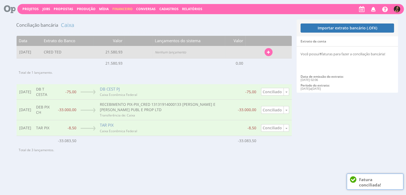
click at [269, 48] on button "button" at bounding box center [268, 52] width 8 height 8
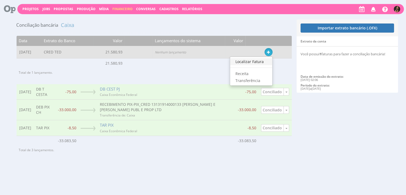
click at [261, 61] on link "Localizar Fatura" at bounding box center [251, 61] width 42 height 7
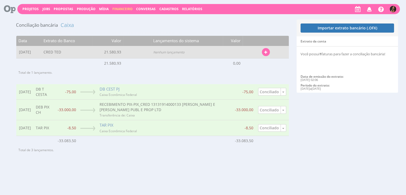
type input "[DATE] - [DATE]"
type input "19.422,84"
type input "23.739,02"
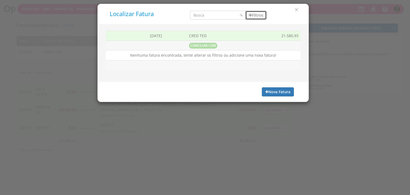
click at [256, 14] on button "Filtros" at bounding box center [255, 15] width 21 height 9
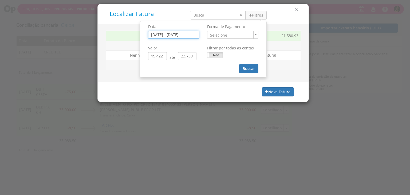
click at [185, 35] on input "[DATE] - [DATE]" at bounding box center [173, 35] width 51 height 8
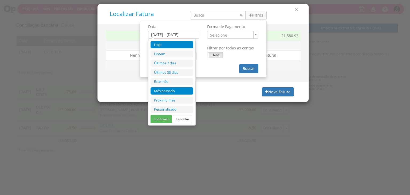
click at [173, 88] on li "Mês passado" at bounding box center [171, 90] width 43 height 7
type input "01/08/2025 - 31/08/2025"
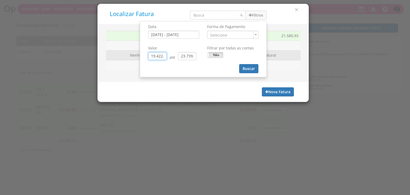
drag, startPoint x: 164, startPoint y: 57, endPoint x: 122, endPoint y: 51, distance: 42.8
click at [122, 51] on div "Localizar Fatura Filtros Data 01/08/2025 - 31/08/2025 Forma de Pagamento ." at bounding box center [202, 53] width 211 height 98
click at [166, 56] on div "0,84" at bounding box center [158, 56] width 21 height 8
click at [166, 56] on input "0,84" at bounding box center [157, 56] width 19 height 8
type input "0,00"
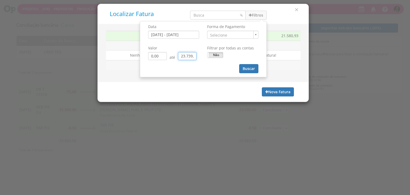
drag, startPoint x: 196, startPoint y: 55, endPoint x: 171, endPoint y: 56, distance: 25.6
click at [171, 56] on div "0,00 até 23.739,02" at bounding box center [173, 56] width 51 height 8
type input "0,02"
type input "0,00"
click at [193, 56] on input "0,02" at bounding box center [187, 56] width 19 height 8
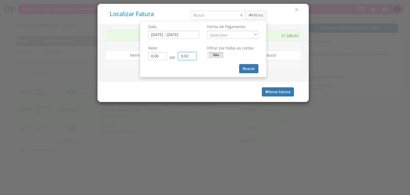
type input "0,00"
click at [213, 19] on input "search" at bounding box center [218, 15] width 56 height 9
click at [213, 15] on input "search" at bounding box center [218, 15] width 56 height 9
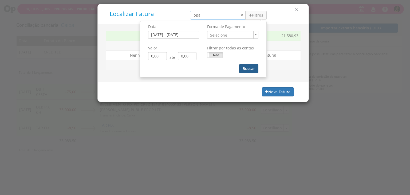
type input "bpa"
click at [247, 65] on button "Buscar" at bounding box center [248, 68] width 19 height 9
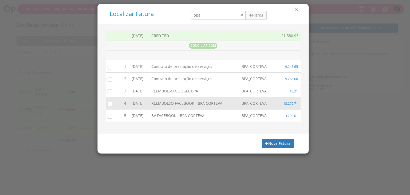
click at [110, 102] on input "checkbox" at bounding box center [108, 103] width 5 height 5
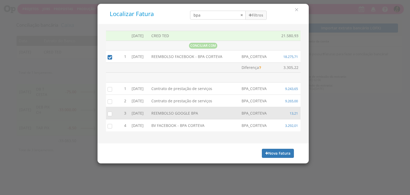
click at [109, 114] on input "checkbox" at bounding box center [108, 113] width 5 height 5
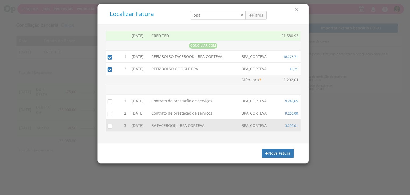
click at [109, 124] on input "checkbox" at bounding box center [108, 125] width 5 height 5
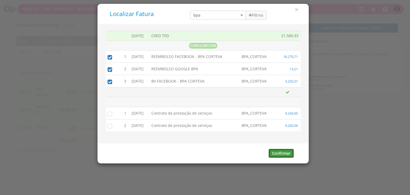
click at [280, 154] on button "Confirmar" at bounding box center [280, 153] width 25 height 9
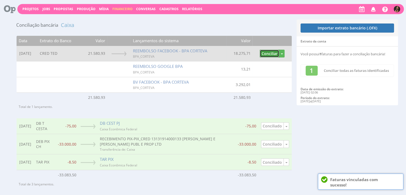
click at [273, 55] on button "Conciliar" at bounding box center [269, 54] width 19 height 8
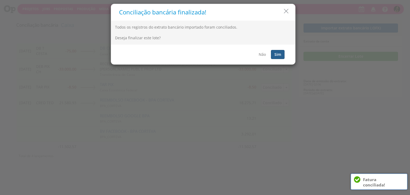
click at [277, 52] on button "Sim" at bounding box center [278, 54] width 14 height 9
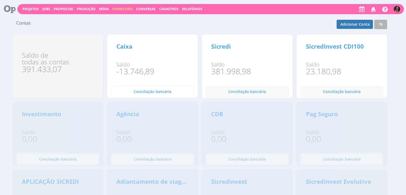
click at [137, 91] on span "Conciliação bancária" at bounding box center [153, 91] width 38 height 5
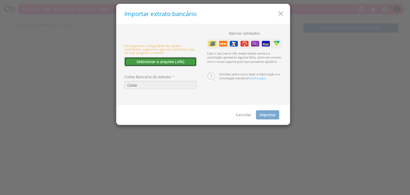
click at [146, 62] on button "Selecionar o arquivo (.ofx)" at bounding box center [160, 61] width 72 height 9
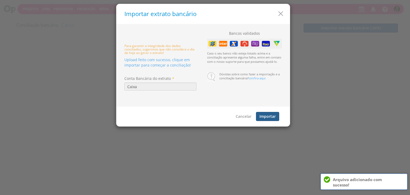
click at [271, 112] on button "Importar" at bounding box center [267, 116] width 23 height 9
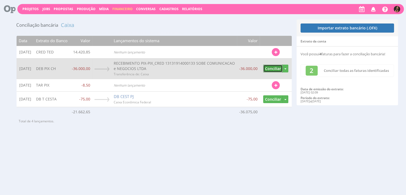
click at [268, 68] on button "Conciliar" at bounding box center [272, 69] width 19 height 8
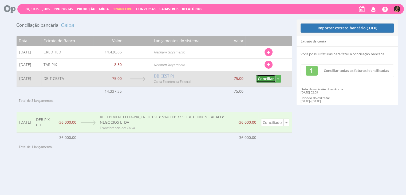
click at [263, 78] on button "Conciliar" at bounding box center [265, 79] width 19 height 8
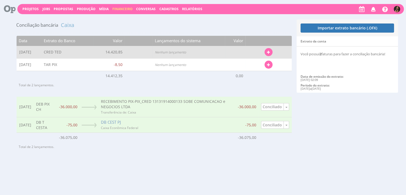
click at [269, 51] on icon "button" at bounding box center [268, 52] width 3 height 4
click at [245, 60] on link "Localizar Fatura" at bounding box center [251, 61] width 42 height 7
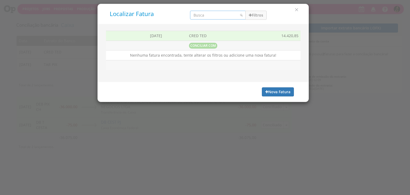
click at [224, 14] on input "search" at bounding box center [218, 15] width 56 height 9
type input "ts"
click at [255, 15] on button "Filtros" at bounding box center [255, 15] width 21 height 9
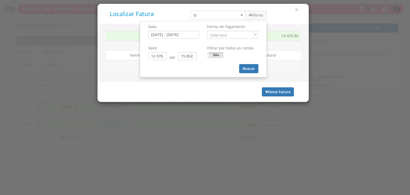
click at [180, 38] on td "[DATE]" at bounding box center [167, 36] width 39 height 10
click at [180, 33] on td "[DATE]" at bounding box center [167, 36] width 39 height 10
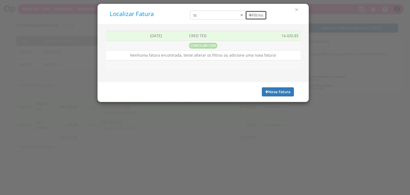
click at [250, 16] on icon "button" at bounding box center [250, 15] width 3 height 4
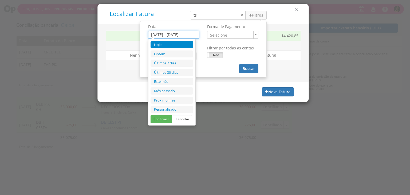
drag, startPoint x: 160, startPoint y: 35, endPoint x: 165, endPoint y: 39, distance: 5.8
click at [161, 35] on input "[DATE] - [DATE]" at bounding box center [173, 35] width 51 height 8
drag, startPoint x: 167, startPoint y: 100, endPoint x: 212, endPoint y: 80, distance: 49.8
click at [167, 99] on li "Próximo mês" at bounding box center [171, 100] width 43 height 7
type input "01/10/2025 - 31/10/2025"
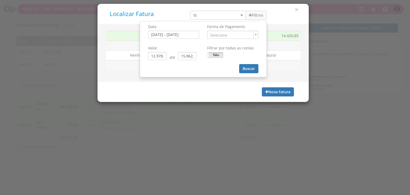
drag, startPoint x: 217, startPoint y: 53, endPoint x: 237, endPoint y: 61, distance: 21.8
click at [217, 53] on label "Não" at bounding box center [214, 54] width 15 height 5
click at [245, 69] on button "Buscar" at bounding box center [248, 68] width 19 height 9
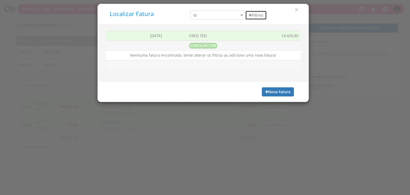
click at [256, 12] on button "Filtros" at bounding box center [255, 15] width 21 height 9
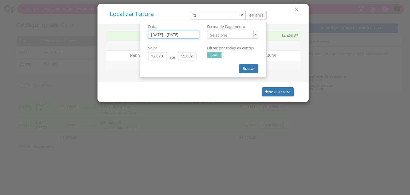
click at [187, 32] on input "01/10/2025 - 31/10/2025" at bounding box center [173, 35] width 51 height 8
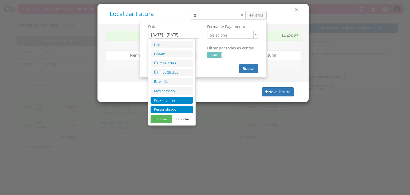
click at [175, 109] on li "Personalizado" at bounding box center [171, 109] width 43 height 7
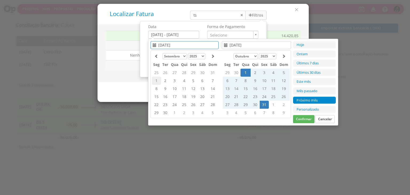
click at [156, 80] on td "1" at bounding box center [156, 81] width 9 height 8
type input "01/09/2025"
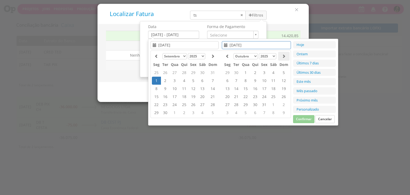
click at [283, 55] on icon at bounding box center [284, 56] width 4 height 4
click at [246, 112] on td "31" at bounding box center [245, 113] width 10 height 8
type input "31/12/2025"
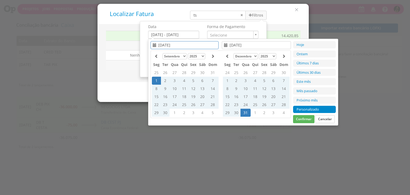
drag, startPoint x: 303, startPoint y: 119, endPoint x: 293, endPoint y: 114, distance: 11.2
click at [303, 118] on button "Confirmar" at bounding box center [303, 119] width 21 height 8
type input "01/09/2025 - 31/12/2025"
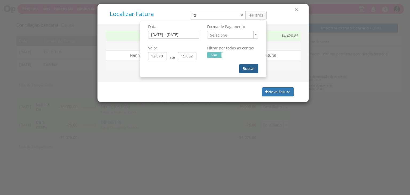
click at [249, 67] on button "Buscar" at bounding box center [248, 68] width 19 height 9
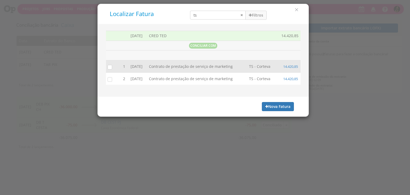
click at [109, 66] on input "checkbox" at bounding box center [108, 66] width 5 height 5
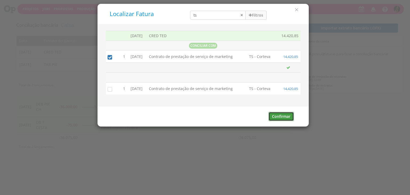
click at [286, 114] on button "Confirmar" at bounding box center [280, 116] width 25 height 9
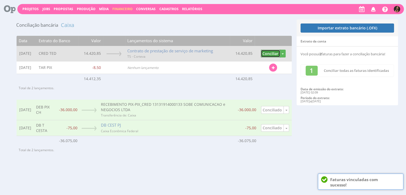
click at [270, 53] on button "Conciliar" at bounding box center [270, 54] width 19 height 8
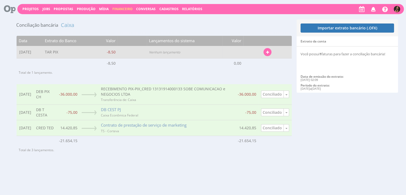
click at [267, 53] on icon "button" at bounding box center [267, 52] width 3 height 4
click at [249, 62] on link "Localizar Fatura" at bounding box center [250, 61] width 42 height 7
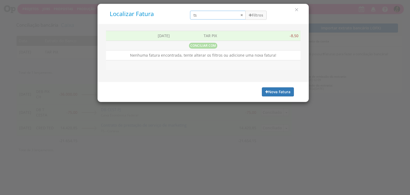
click at [241, 16] on input "ts" at bounding box center [218, 15] width 56 height 9
click at [279, 90] on button "Nova Fatura" at bounding box center [278, 91] width 32 height 9
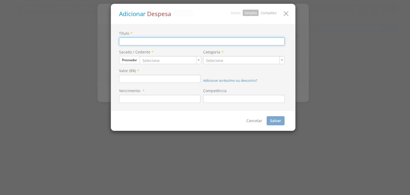
type input "TAR PIX"
type input "8,50"
type input "[DATE]"
type input "1"
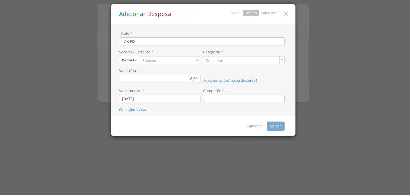
click at [266, 14] on link "Completo" at bounding box center [269, 12] width 16 height 5
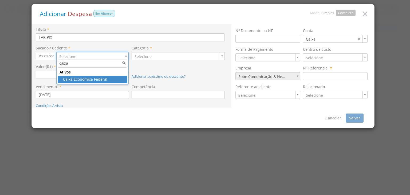
type input "caixa"
drag, startPoint x: 86, startPoint y: 78, endPoint x: 133, endPoint y: 65, distance: 48.4
type input "17"
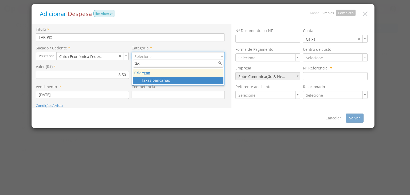
type input "tax"
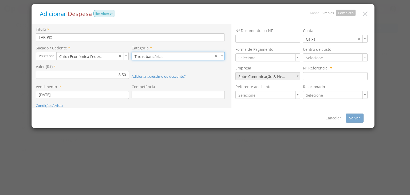
type input "120"
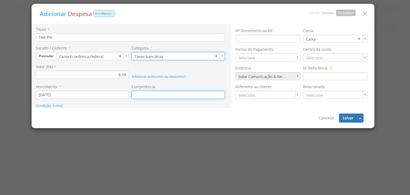
click at [154, 98] on input at bounding box center [178, 95] width 93 height 8
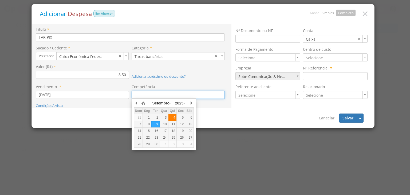
click at [173, 118] on div "4" at bounding box center [172, 117] width 8 height 5
type input "[DATE]"
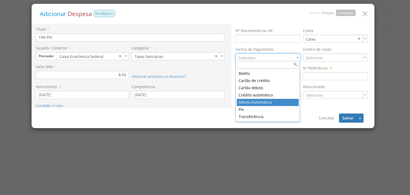
type input "7"
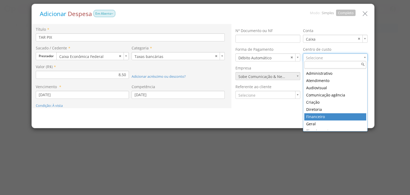
type input "17"
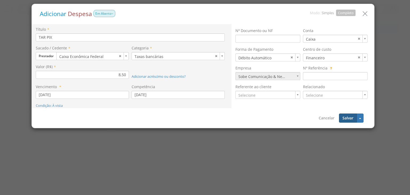
click at [349, 117] on button "Salvar" at bounding box center [348, 117] width 18 height 9
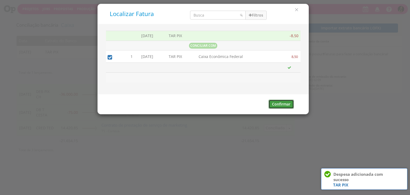
click at [275, 100] on button "Confirmar" at bounding box center [280, 104] width 25 height 9
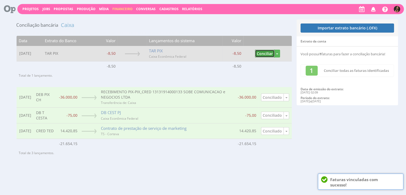
click at [262, 51] on button "Conciliar" at bounding box center [264, 54] width 19 height 8
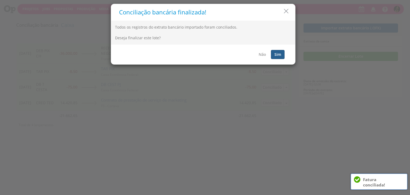
click at [279, 55] on button "Sim" at bounding box center [278, 54] width 14 height 9
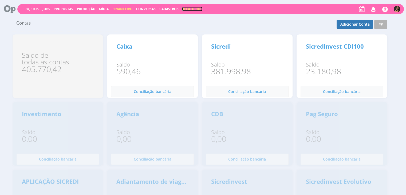
click at [193, 8] on link "Relatórios" at bounding box center [192, 9] width 20 height 5
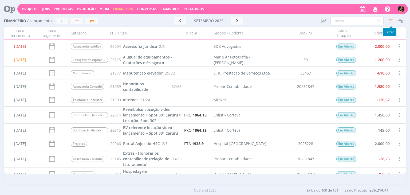
click at [393, 20] on icon "button" at bounding box center [391, 21] width 10 height 10
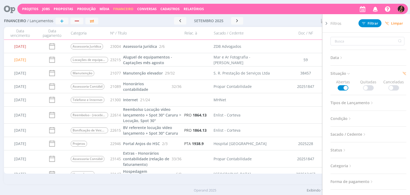
click at [400, 24] on span "Limpar" at bounding box center [394, 23] width 18 height 4
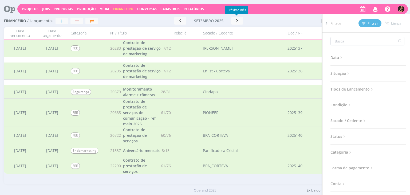
click at [281, 24] on div at bounding box center [290, 20] width 54 height 7
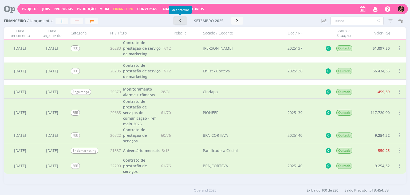
click at [177, 21] on icon "button" at bounding box center [179, 20] width 5 height 5
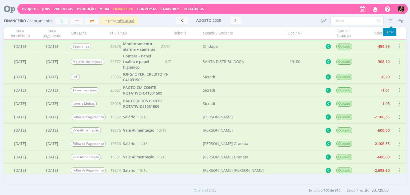
click at [390, 18] on icon "button" at bounding box center [391, 21] width 10 height 10
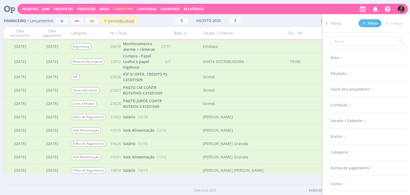
click at [343, 89] on span "Tipos de Lançamento" at bounding box center [352, 89] width 44 height 7
click at [335, 163] on span "Categoria" at bounding box center [341, 165] width 22 height 7
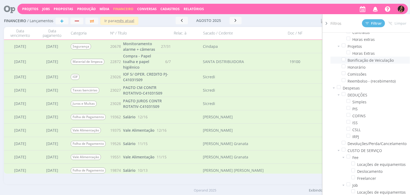
scroll to position [172, 0]
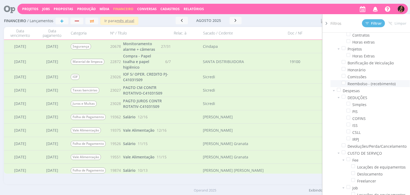
click at [358, 81] on span "Reembolso - (recebimento)" at bounding box center [371, 84] width 48 height 6
click at [343, 82] on span at bounding box center [344, 83] width 4 height 4
click at [345, 81] on input "checkbox" at bounding box center [345, 81] width 0 height 0
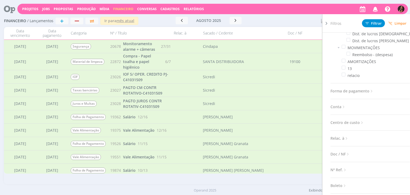
scroll to position [706, 0]
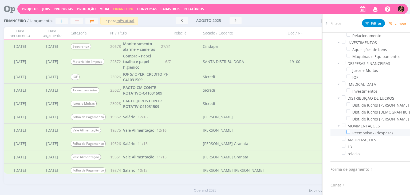
click at [347, 132] on span at bounding box center [348, 132] width 4 height 4
click at [350, 130] on input "checkbox" at bounding box center [350, 130] width 0 height 0
drag, startPoint x: 373, startPoint y: 23, endPoint x: 363, endPoint y: 26, distance: 9.5
click at [372, 23] on span "Filtrar" at bounding box center [373, 23] width 16 height 3
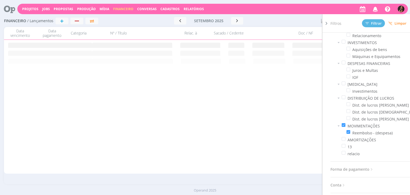
click at [275, 20] on div at bounding box center [290, 20] width 54 height 7
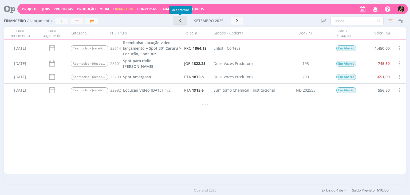
click at [179, 22] on icon "button" at bounding box center [179, 20] width 5 height 5
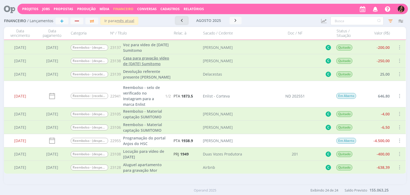
scroll to position [258, 0]
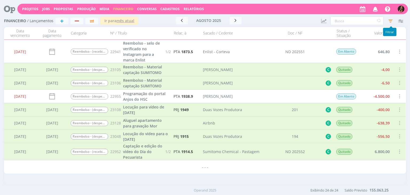
click at [389, 21] on icon "button" at bounding box center [391, 21] width 10 height 10
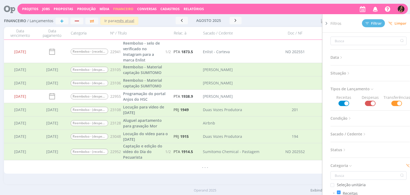
scroll to position [0, 0]
click at [337, 117] on span "Condição" at bounding box center [341, 118] width 22 height 7
click at [342, 75] on span "Situação" at bounding box center [340, 73] width 20 height 7
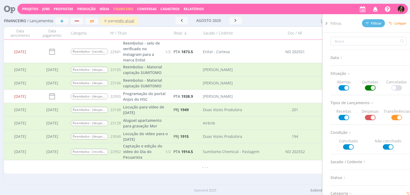
click at [341, 87] on span at bounding box center [343, 87] width 11 height 5
click at [375, 22] on span "Filtrar" at bounding box center [373, 23] width 16 height 3
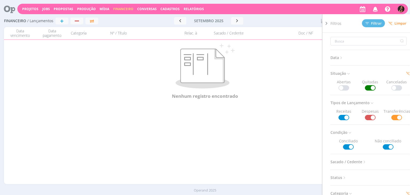
click at [294, 54] on p at bounding box center [204, 66] width 379 height 45
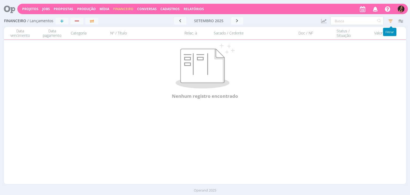
click at [391, 21] on icon "button" at bounding box center [391, 21] width 10 height 10
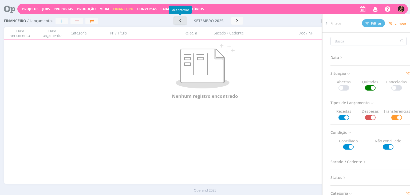
click at [178, 20] on icon "button" at bounding box center [179, 20] width 5 height 5
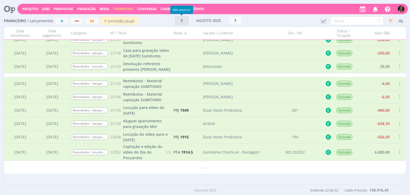
scroll to position [222, 0]
click at [142, 151] on span "Captação e edição do vídeo do Dia do Pecuarista" at bounding box center [142, 151] width 39 height 16
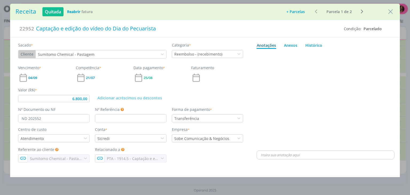
click at [28, 76] on icon "dialog" at bounding box center [23, 78] width 10 height 10
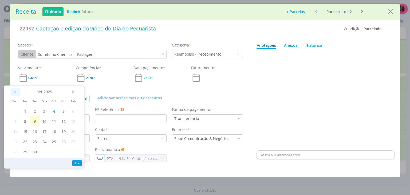
click at [17, 91] on span "<" at bounding box center [16, 92] width 10 height 8
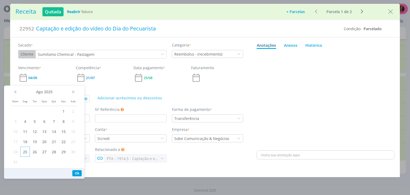
click at [26, 151] on span "25" at bounding box center [25, 151] width 10 height 10
click at [345, 61] on div "dialog" at bounding box center [325, 100] width 138 height 98
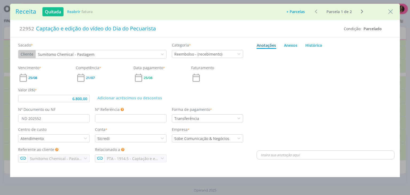
type input "6.800,00"
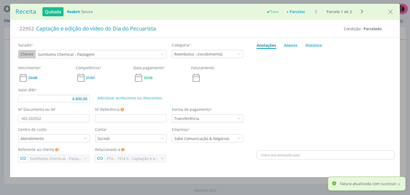
drag, startPoint x: 393, startPoint y: 10, endPoint x: 356, endPoint y: 1, distance: 37.7
click at [393, 10] on icon "Close" at bounding box center [390, 12] width 8 height 8
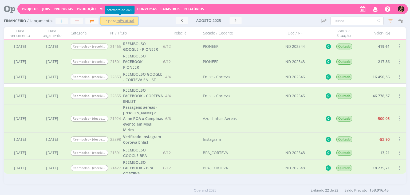
click at [121, 18] on u "mês atual" at bounding box center [125, 20] width 18 height 5
click at [386, 21] on icon "button" at bounding box center [391, 21] width 10 height 10
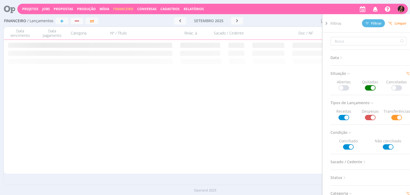
click at [401, 23] on span "Limpar" at bounding box center [397, 23] width 18 height 4
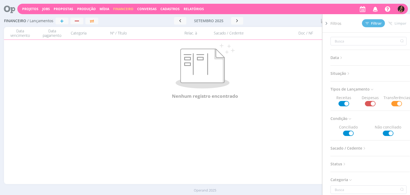
click at [281, 19] on div at bounding box center [290, 20] width 54 height 7
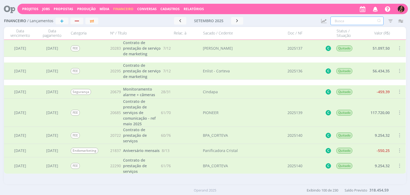
click at [338, 22] on input "text" at bounding box center [356, 21] width 53 height 9
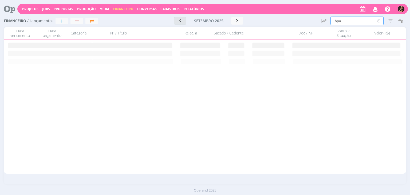
type input "bpa"
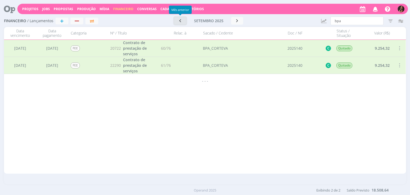
click at [180, 19] on icon "button" at bounding box center [179, 20] width 5 height 5
click at [180, 19] on icon "button" at bounding box center [181, 20] width 5 height 5
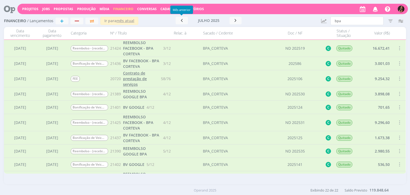
click at [140, 77] on span "Contrato de prestação de serviços" at bounding box center [135, 78] width 24 height 16
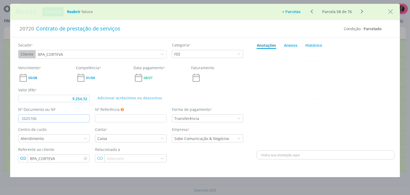
click at [84, 120] on input "2025106" at bounding box center [54, 118] width 72 height 8
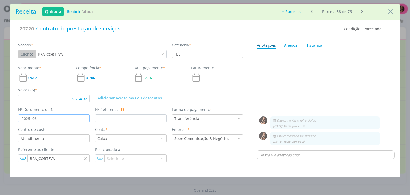
type input "9.254,32"
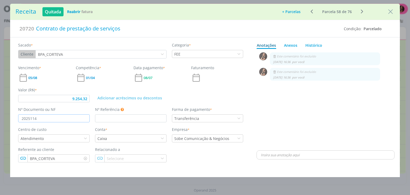
type input "2025114"
type input "9.254,32"
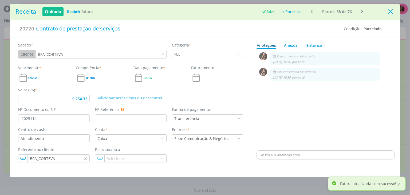
click at [388, 11] on icon "Close" at bounding box center [390, 12] width 8 height 8
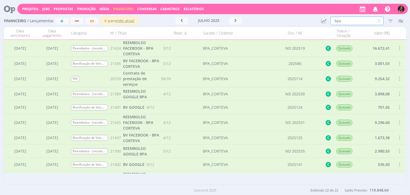
drag, startPoint x: 348, startPoint y: 22, endPoint x: 295, endPoint y: 19, distance: 53.7
click at [295, 19] on div "Financeiro / Lançamentos + Ir para mês atual julho 2025 < 2025 > Janeiro Fevere…" at bounding box center [205, 21] width 402 height 12
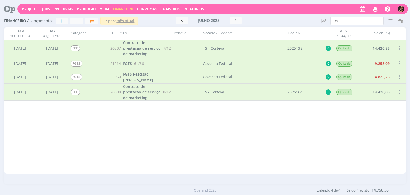
click at [167, 20] on div "julho 2025 < 2025 > Janeiro Fevereiro Março Abril Maio Junho Julho Agosto Setem…" at bounding box center [208, 20] width 103 height 7
drag, startPoint x: 352, startPoint y: 23, endPoint x: 278, endPoint y: 24, distance: 73.9
click at [279, 23] on div "Financeiro / Lançamentos + Ir para mês atual julho 2025 < 2025 > Janeiro Fevere…" at bounding box center [205, 21] width 402 height 12
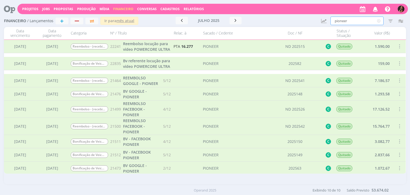
drag, startPoint x: 350, startPoint y: 17, endPoint x: 317, endPoint y: 18, distance: 32.6
click at [318, 17] on div "Financeiro / Lançamentos + Ir para mês atual julho 2025 < 2025 > Janeiro Fevere…" at bounding box center [205, 21] width 402 height 12
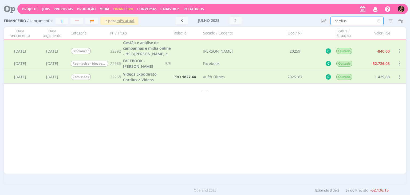
drag, startPoint x: 355, startPoint y: 18, endPoint x: 300, endPoint y: 19, distance: 55.8
click at [302, 19] on div "Financeiro / Lançamentos + Ir para mês atual julho 2025 < 2025 > Janeiro Fevere…" at bounding box center [205, 21] width 402 height 12
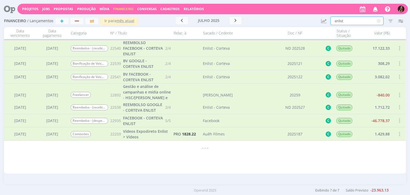
drag, startPoint x: 345, startPoint y: 20, endPoint x: 298, endPoint y: 21, distance: 47.5
click at [298, 21] on div "Financeiro / Lançamentos + Ir para mês atual julho 2025 < 2025 > Janeiro Fevere…" at bounding box center [205, 21] width 402 height 12
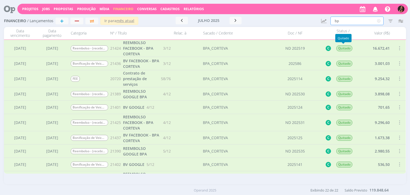
type input "b"
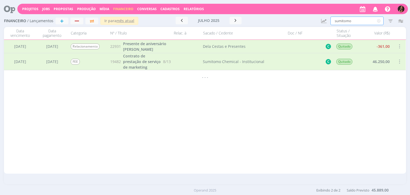
drag, startPoint x: 352, startPoint y: 23, endPoint x: 265, endPoint y: 22, distance: 87.0
click at [270, 24] on div "Financeiro / Lançamentos + Ir para mês atual julho 2025 < 2025 > Janeiro Fevere…" at bounding box center [205, 21] width 402 height 12
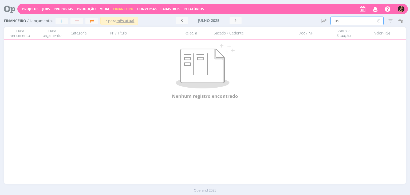
type input "u"
type input "comissão"
click at [238, 19] on button "button" at bounding box center [235, 20] width 12 height 7
drag, startPoint x: 352, startPoint y: 21, endPoint x: 291, endPoint y: 21, distance: 60.8
click at [298, 21] on div "Financeiro / Lançamentos + Ir para mês atual agosto 2025 < 2025 > Janeiro Fever…" at bounding box center [205, 21] width 402 height 12
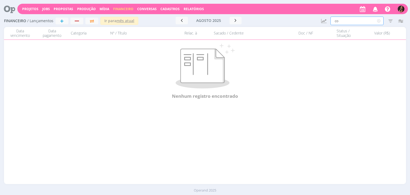
type input "c"
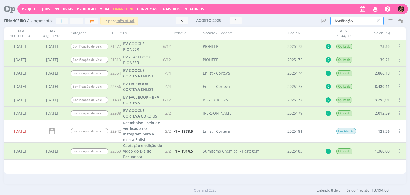
type input "bonificação"
drag, startPoint x: 378, startPoint y: 22, endPoint x: 329, endPoint y: 2, distance: 52.8
click at [378, 22] on icon at bounding box center [378, 21] width 7 height 9
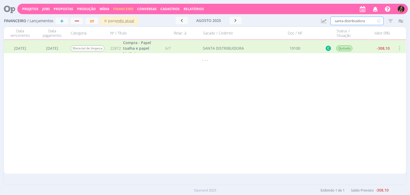
type input "santa distribuidora"
click at [399, 46] on span at bounding box center [399, 48] width 6 height 7
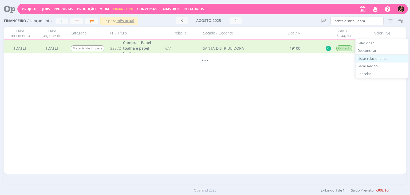
click at [385, 57] on div "Listar relacionados" at bounding box center [381, 59] width 53 height 8
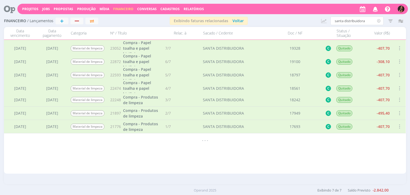
click at [379, 22] on icon at bounding box center [378, 21] width 7 height 9
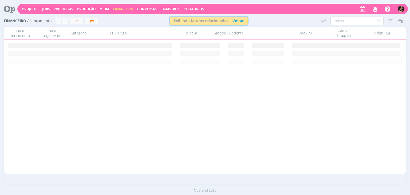
click at [236, 21] on span "Voltar" at bounding box center [235, 20] width 15 height 5
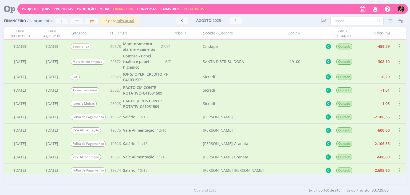
drag, startPoint x: 185, startPoint y: 8, endPoint x: 184, endPoint y: 11, distance: 2.7
click at [185, 8] on link "Relatórios" at bounding box center [194, 9] width 20 height 5
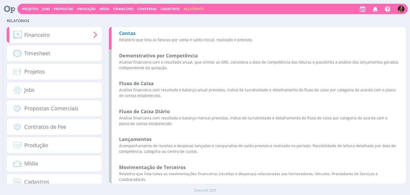
click at [154, 41] on p "Relatório que lista as faturas por conta e saldo inicial, realizado e previsto." at bounding box center [258, 40] width 279 height 6
click at [133, 142] on b "Lançamentos" at bounding box center [135, 139] width 33 height 6
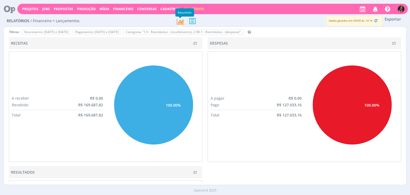
click at [181, 21] on icon at bounding box center [179, 21] width 9 height 9
click at [193, 21] on icon at bounding box center [192, 20] width 11 height 11
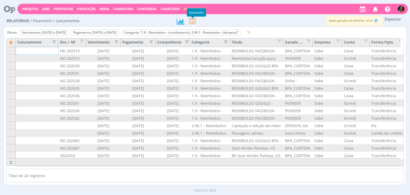
click at [116, 42] on icon "button" at bounding box center [114, 41] width 5 height 5
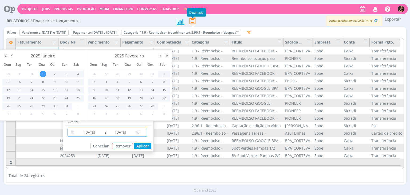
click at [120, 129] on input "[DATE]" at bounding box center [120, 132] width 27 height 6
type input "[DATE]"
click at [144, 143] on button "Aplicar" at bounding box center [142, 146] width 17 height 6
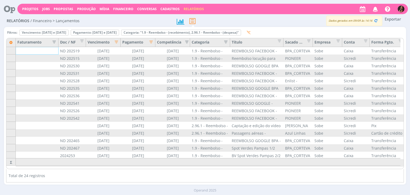
click at [152, 42] on icon "button" at bounding box center [149, 41] width 5 height 5
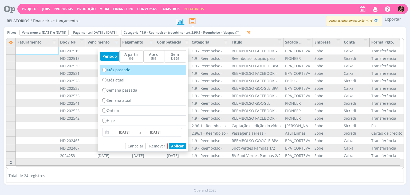
click at [129, 68] on div "Mês passado" at bounding box center [143, 70] width 86 height 10
radio input "true"
type input "[DATE]"
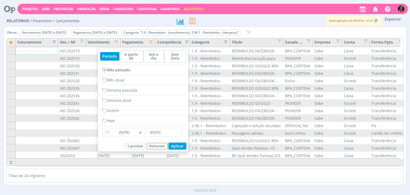
click at [177, 143] on button "Aplicar" at bounding box center [177, 146] width 17 height 6
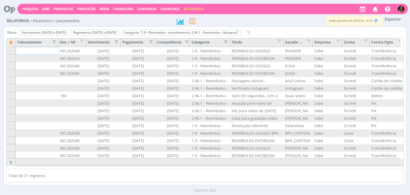
click at [117, 44] on icon "button" at bounding box center [114, 41] width 5 height 5
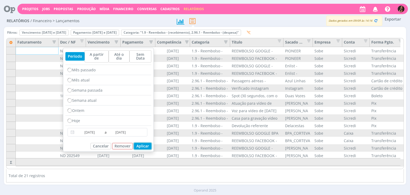
click at [145, 143] on button "Aplicar" at bounding box center [142, 146] width 17 height 6
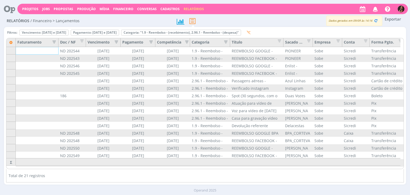
click at [188, 42] on icon "button" at bounding box center [185, 41] width 5 height 5
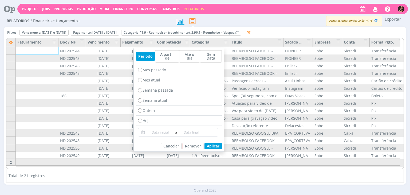
click at [188, 42] on icon "button" at bounding box center [185, 41] width 5 height 5
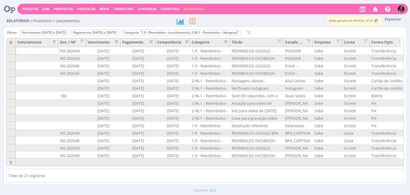
click at [115, 41] on icon "button" at bounding box center [114, 41] width 5 height 5
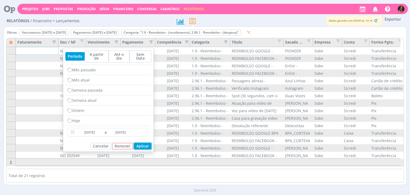
click at [140, 143] on button "Aplicar" at bounding box center [142, 146] width 17 height 6
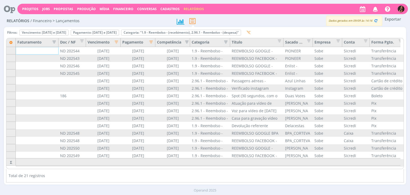
click at [151, 40] on icon "button" at bounding box center [149, 41] width 5 height 5
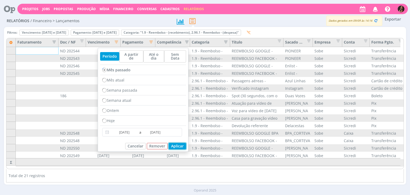
click at [173, 143] on button "Aplicar" at bounding box center [177, 146] width 17 height 6
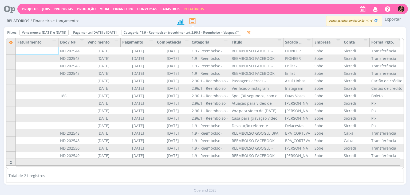
click at [185, 41] on icon "button" at bounding box center [185, 41] width 5 height 5
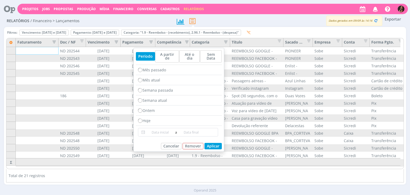
click at [185, 41] on icon "button" at bounding box center [185, 41] width 5 height 5
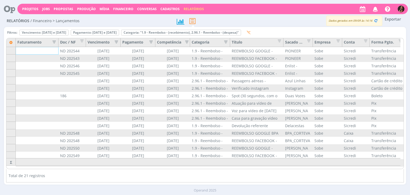
click at [114, 40] on icon "button" at bounding box center [114, 41] width 5 height 5
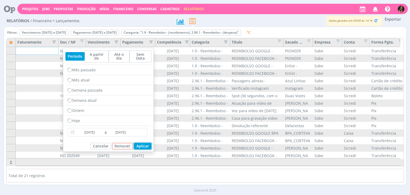
click at [139, 143] on button "Aplicar" at bounding box center [142, 146] width 17 height 6
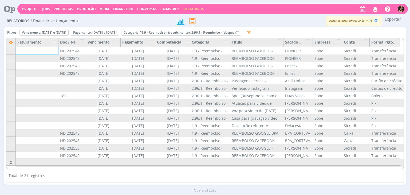
click at [149, 41] on icon "button" at bounding box center [149, 41] width 5 height 5
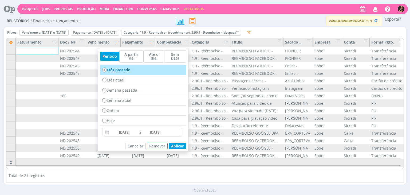
click at [125, 65] on div "Mês passado" at bounding box center [143, 70] width 86 height 10
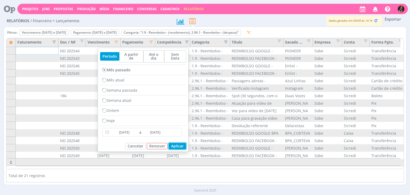
click at [183, 143] on button "Aplicar" at bounding box center [177, 146] width 17 height 6
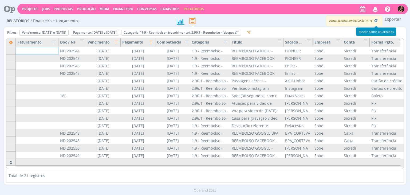
click at [377, 21] on icon "button" at bounding box center [376, 20] width 5 height 5
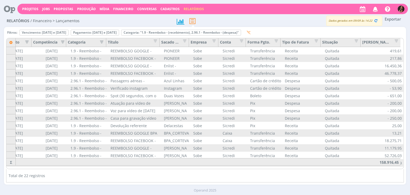
scroll to position [0, 124]
click at [393, 19] on button "Exportar" at bounding box center [392, 19] width 21 height 7
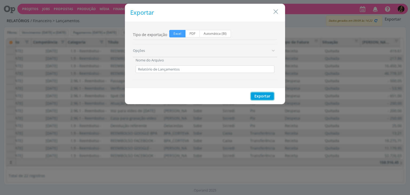
click at [259, 94] on button "Exportar" at bounding box center [262, 95] width 23 height 7
click at [276, 10] on icon "Close" at bounding box center [276, 12] width 8 height 8
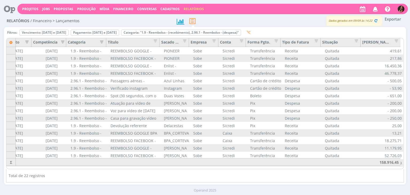
click at [122, 7] on span "Financeiro" at bounding box center [123, 9] width 20 height 5
drag, startPoint x: 122, startPoint y: 11, endPoint x: 161, endPoint y: 0, distance: 41.2
click at [117, 21] on link "Lançamentos" at bounding box center [123, 18] width 45 height 8
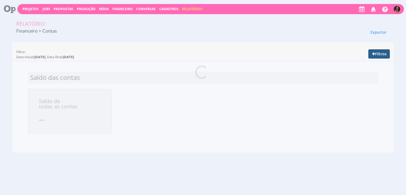
click at [381, 50] on button "Filtros" at bounding box center [378, 53] width 21 height 9
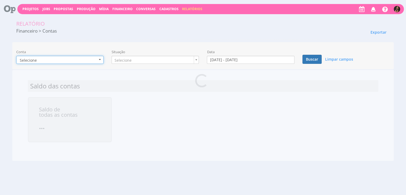
click at [94, 60] on button "Selecione" at bounding box center [59, 60] width 87 height 8
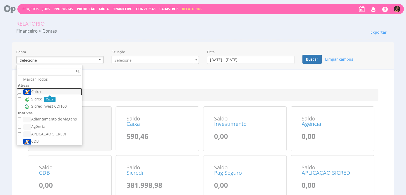
click at [45, 90] on label "Caixa" at bounding box center [50, 92] width 54 height 6
click at [21, 90] on input "Caixa" at bounding box center [19, 91] width 3 height 3
checkbox input "true"
click at [38, 98] on label "Sicredi" at bounding box center [50, 99] width 54 height 6
click at [21, 98] on input "Sicredi" at bounding box center [19, 98] width 3 height 3
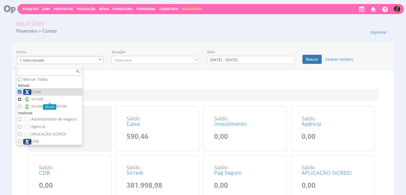
checkbox input "true"
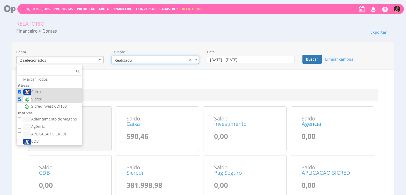
type input "realizado"
click at [232, 56] on input "01/09/2025 - 30/09/2025" at bounding box center [250, 60] width 87 height 8
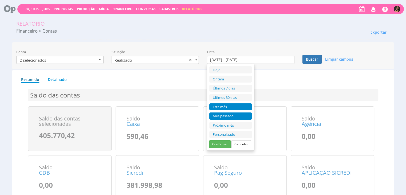
click at [221, 116] on li "Mês passado" at bounding box center [230, 115] width 43 height 7
type input "01/08/2025 - 31/08/2025"
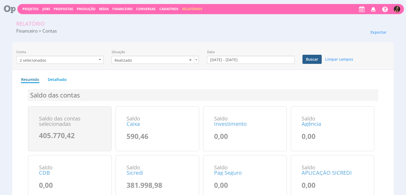
click at [313, 57] on button "Buscar" at bounding box center [311, 59] width 19 height 9
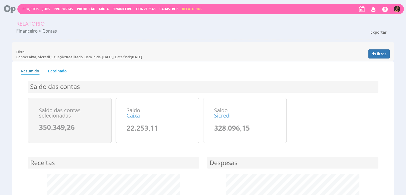
click at [378, 31] on span "Exportar" at bounding box center [378, 32] width 16 height 5
click at [364, 41] on link "Excel" at bounding box center [368, 42] width 42 height 7
click at [379, 33] on span "Exportar" at bounding box center [378, 32] width 16 height 5
drag, startPoint x: 267, startPoint y: 42, endPoint x: 273, endPoint y: 41, distance: 6.2
click at [267, 42] on div "Filtro: Conta: Caixa, Sicredi , Situação: Realizado , Data inicial: 01/08/2025 …" at bounding box center [203, 51] width 382 height 18
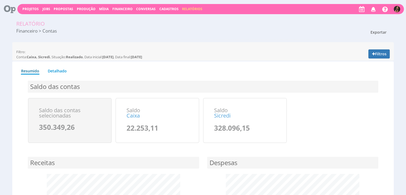
click at [387, 33] on button "Exportar" at bounding box center [378, 32] width 23 height 9
click at [363, 51] on link "PDF" at bounding box center [368, 49] width 42 height 7
click at [116, 11] on span "Financeiro" at bounding box center [122, 9] width 20 height 5
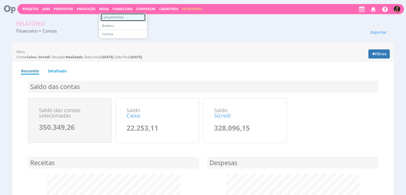
click at [114, 17] on link "Lançamentos" at bounding box center [123, 17] width 45 height 8
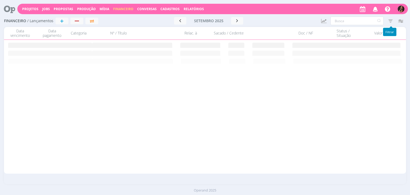
click at [386, 19] on icon "button" at bounding box center [391, 21] width 10 height 10
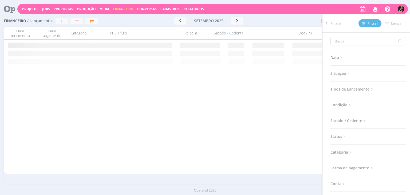
click at [272, 20] on div at bounding box center [290, 20] width 54 height 7
